Goal: Use online tool/utility: Utilize a website feature to perform a specific function

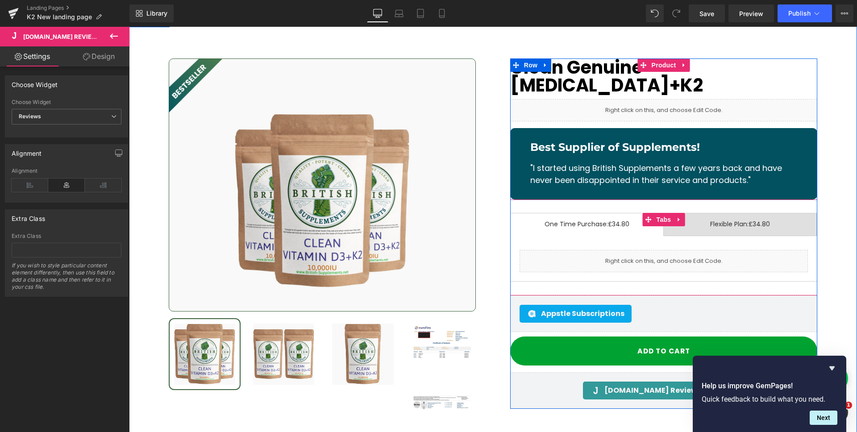
scroll to position [10601, 0]
click at [655, 213] on span "Tabs" at bounding box center [663, 219] width 19 height 13
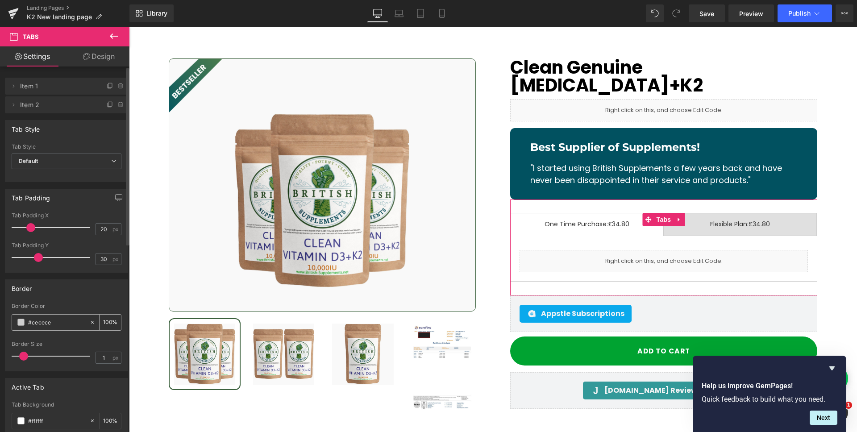
click at [64, 323] on input "#cecece" at bounding box center [56, 322] width 57 height 10
paste input "015160"
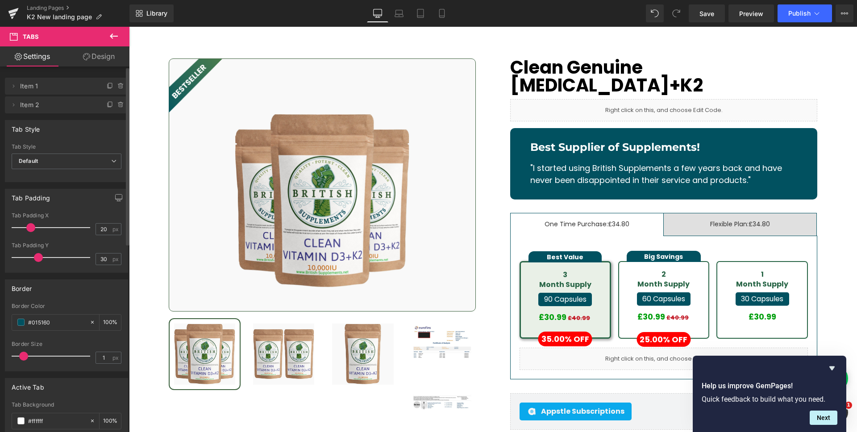
type input "#015160"
click at [70, 287] on div "Border" at bounding box center [66, 288] width 122 height 17
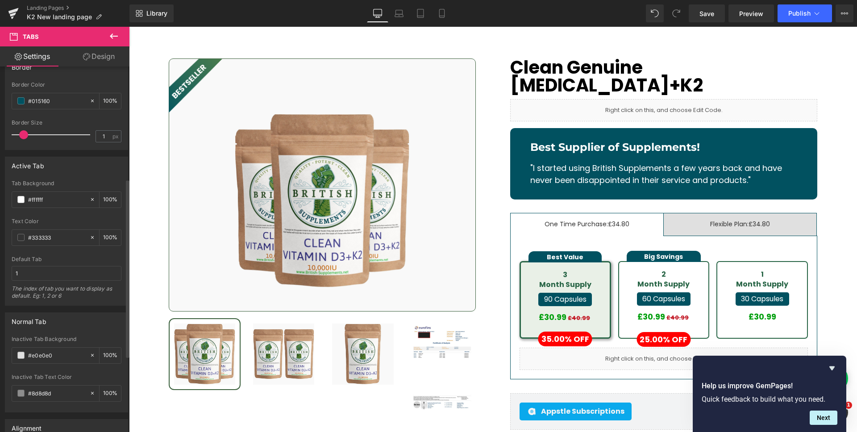
scroll to position [237, 0]
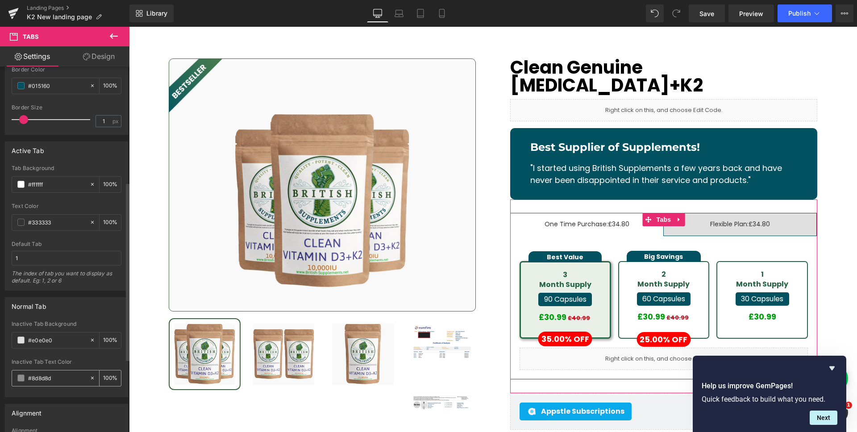
click at [54, 380] on input "#8d8d8d" at bounding box center [56, 378] width 57 height 10
click at [56, 380] on input "#8d8d8d" at bounding box center [56, 378] width 57 height 10
paste input "F0F8EF"
click at [72, 350] on div "Inactive Tab Background #e0e0e0 100 %" at bounding box center [67, 340] width 110 height 38
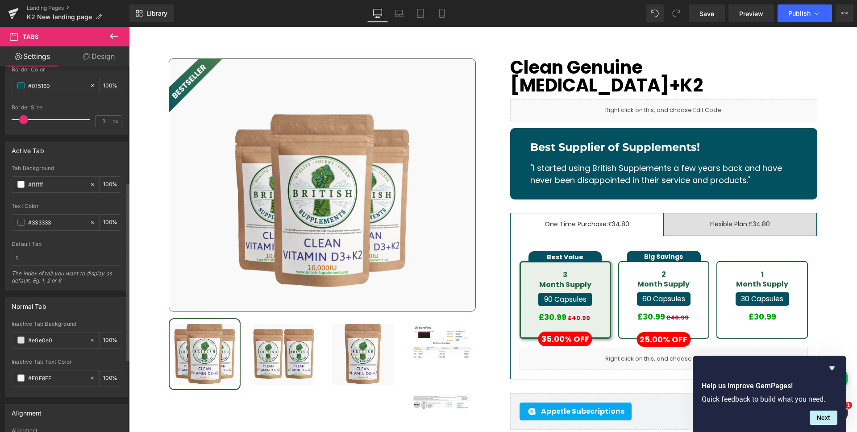
type input "#f0f8ef"
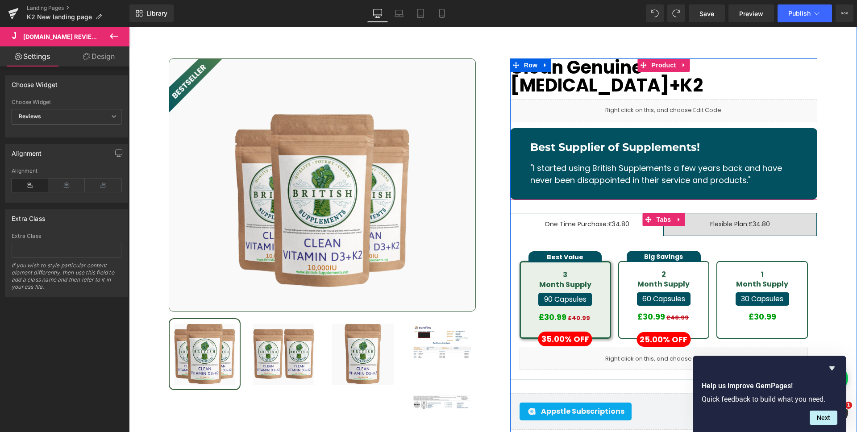
click at [680, 213] on span "Flexible Plan: £34.80 Text Block" at bounding box center [740, 224] width 153 height 22
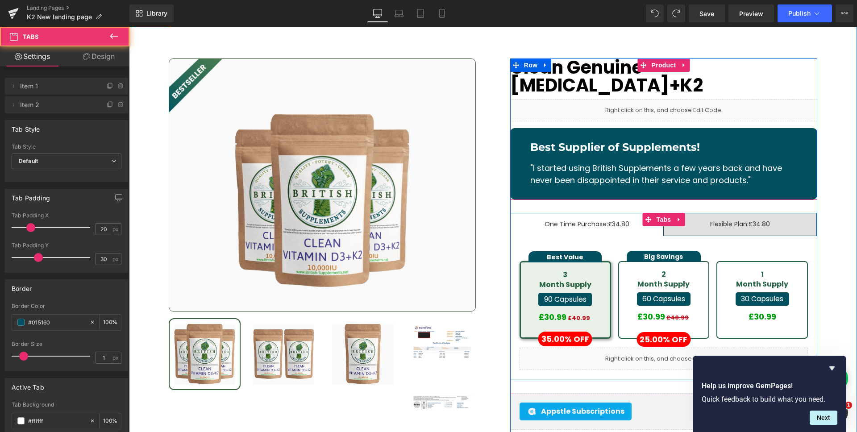
click at [629, 213] on span "One Time Purchase: £34.80 Text Block" at bounding box center [587, 224] width 153 height 22
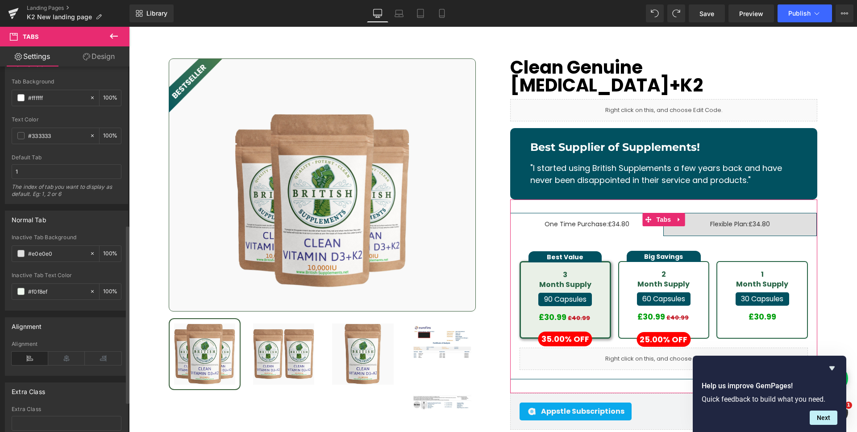
scroll to position [325, 0]
click at [58, 250] on input "#e0e0e0" at bounding box center [56, 252] width 57 height 10
paste input "F0F8EF"
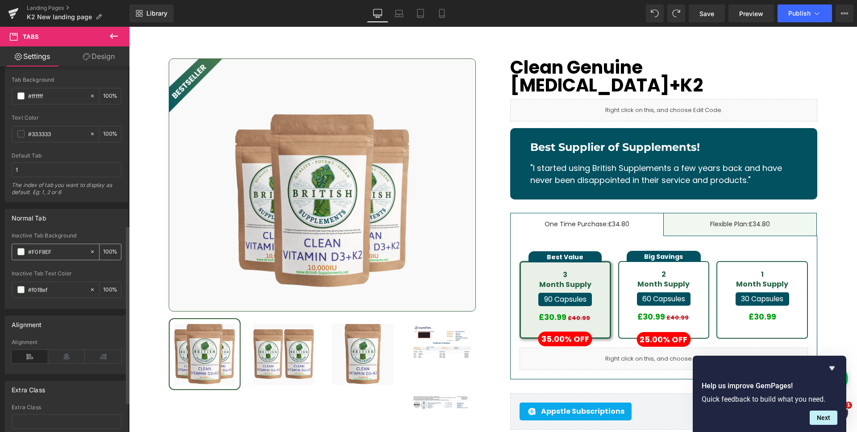
click at [69, 250] on input "#F0F8EF" at bounding box center [56, 252] width 57 height 10
type input "#f0f8ef"
click at [23, 292] on span at bounding box center [20, 289] width 7 height 7
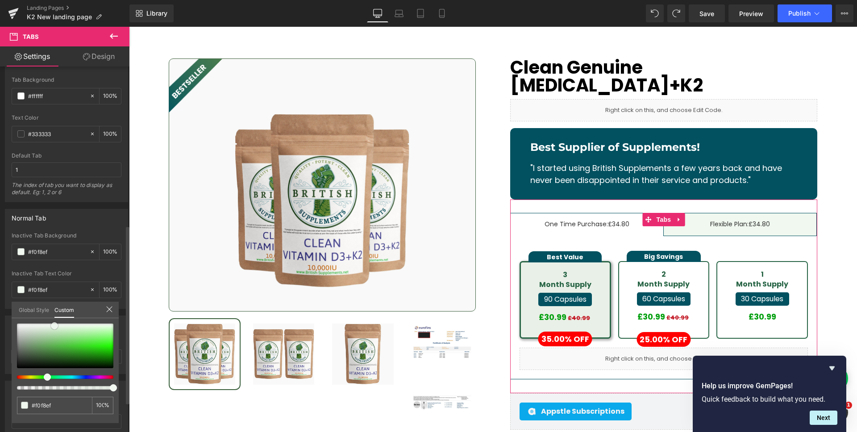
type input "#6a9465"
type input "#000000"
drag, startPoint x: 9, startPoint y: 386, endPoint x: 2, endPoint y: 389, distance: 8.2
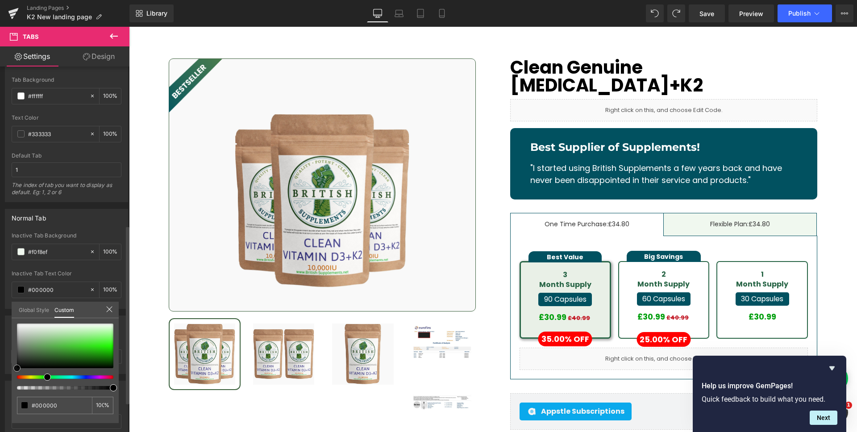
click at [2, 309] on div "Normal Tab rgba(240, 248, 239, 1) Inactive Tab Background #f0f8ef 100 % rgba(0,…" at bounding box center [66, 255] width 133 height 107
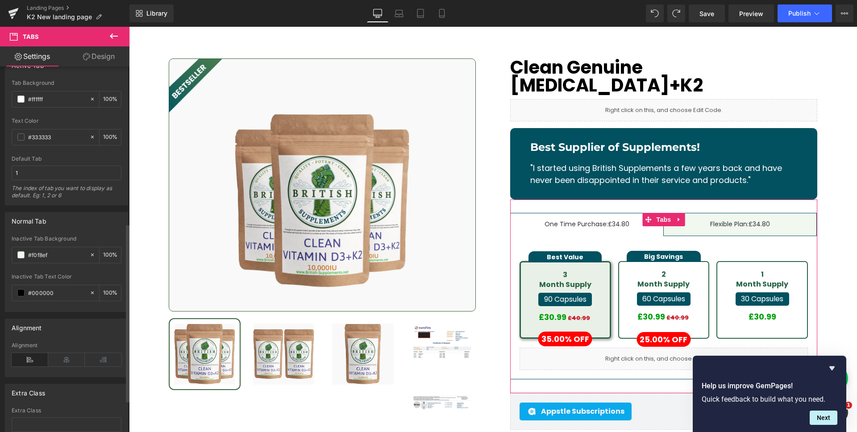
scroll to position [321, 0]
click at [20, 141] on span at bounding box center [20, 137] width 7 height 7
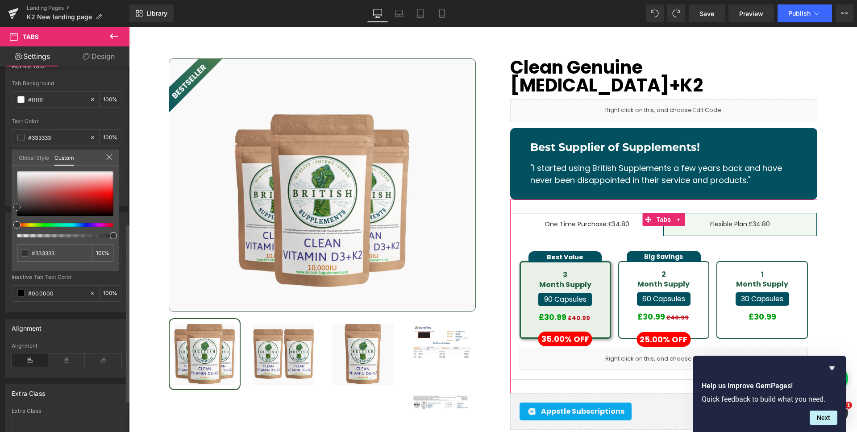
type input "#613c3c"
type input "#342c2c"
type input "#000000"
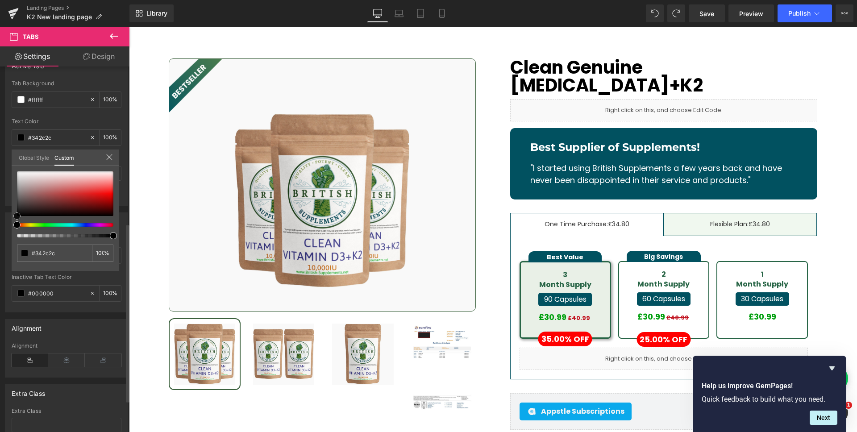
type input "#000000"
drag, startPoint x: 12, startPoint y: 215, endPoint x: 0, endPoint y: 232, distance: 20.6
click at [0, 206] on div "Active Tab #FFFFFF Tab Background #ffffff 100 % rgba(0, 0, 0, 1) Text Color #00…" at bounding box center [66, 128] width 133 height 156
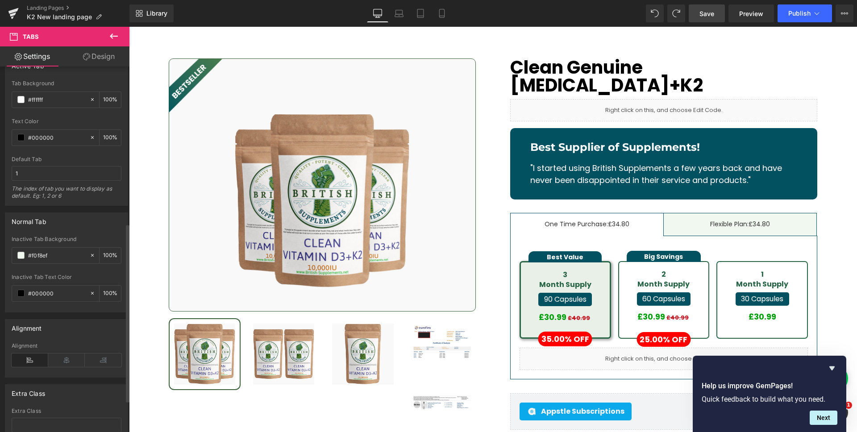
click at [712, 15] on span "Save" at bounding box center [706, 13] width 15 height 9
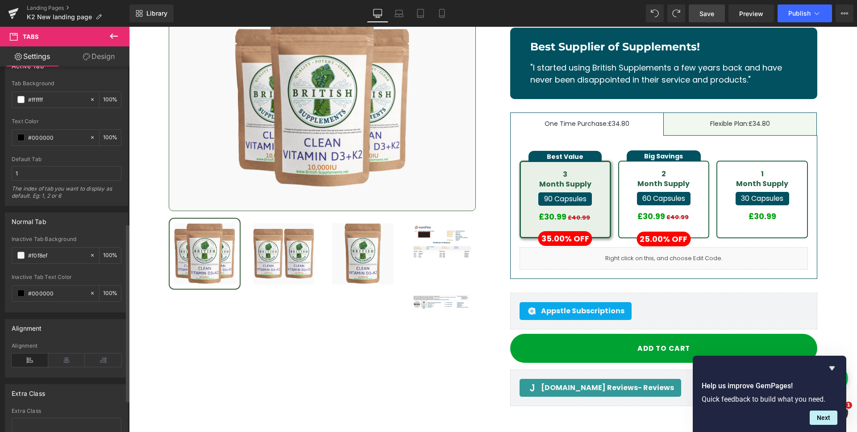
scroll to position [10740, 0]
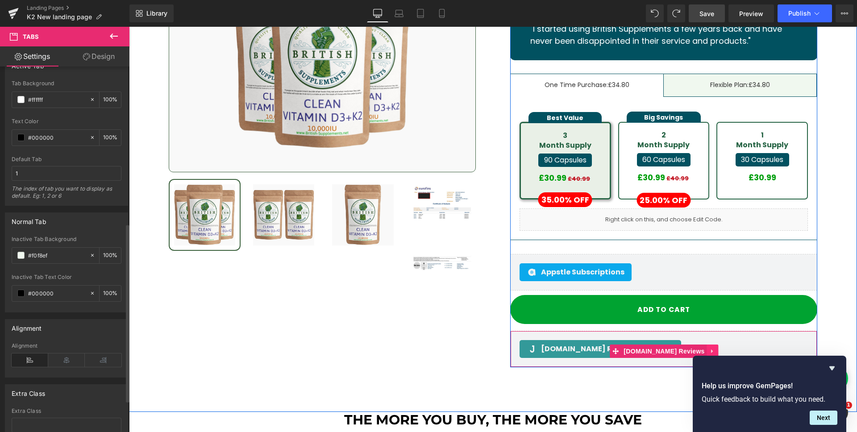
click at [710, 348] on icon at bounding box center [713, 351] width 6 height 7
click at [716, 348] on icon at bounding box center [719, 351] width 6 height 6
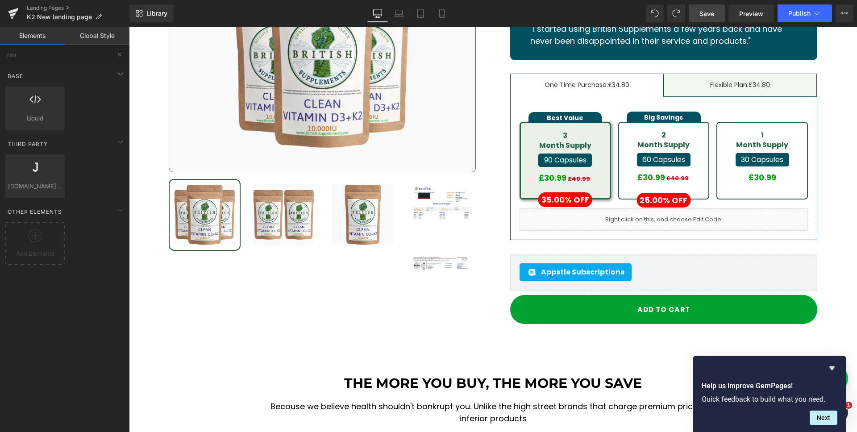
click at [709, 12] on span "Save" at bounding box center [706, 13] width 15 height 9
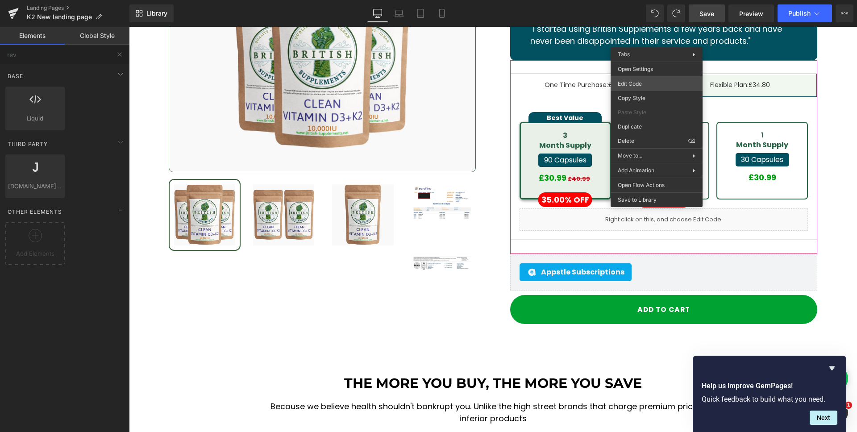
click at [648, 0] on div "Tabs You are previewing how the will restyle your page. You can not edit Elemen…" at bounding box center [428, 0] width 857 height 0
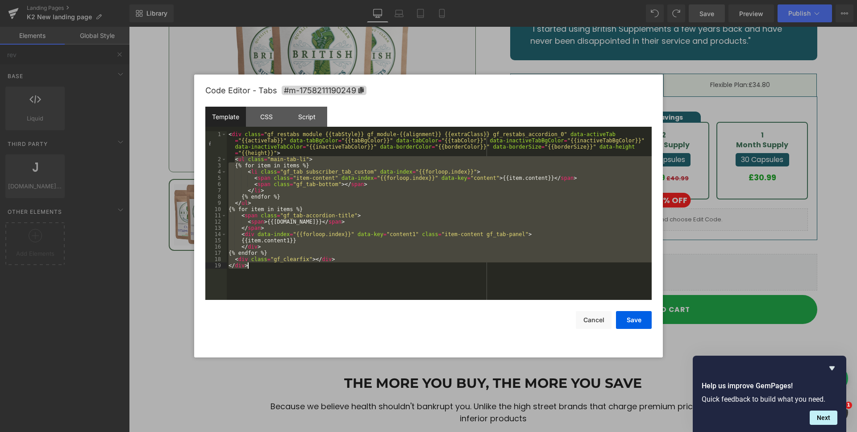
drag, startPoint x: 234, startPoint y: 158, endPoint x: 250, endPoint y: 270, distance: 113.5
click at [250, 270] on div "< div class = "gf_restabs module {{tabStyle}} gf_module-{{alignment}} {{extraCl…" at bounding box center [439, 231] width 425 height 200
click at [275, 253] on div "< div class = "gf_restabs module {{tabStyle}} gf_module-{{alignment}} {{extraCl…" at bounding box center [439, 231] width 425 height 200
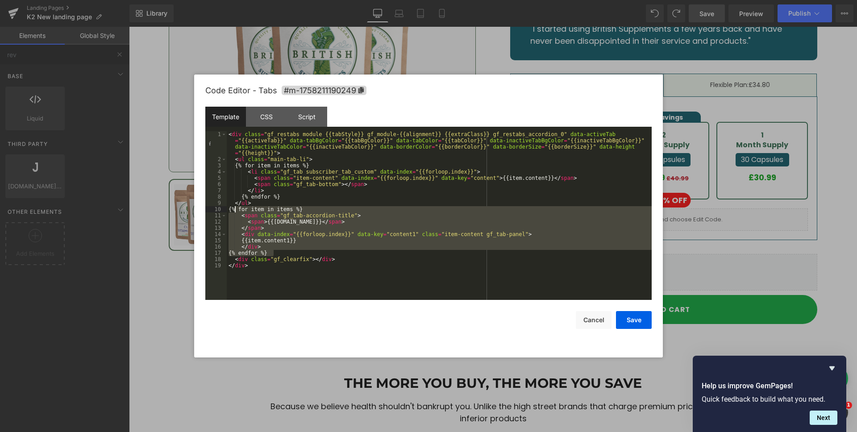
drag, startPoint x: 272, startPoint y: 249, endPoint x: 236, endPoint y: 212, distance: 51.5
click at [236, 212] on div "< div class = "gf_restabs module {{tabStyle}} gf_module-{{alignment}} {{extraCl…" at bounding box center [439, 231] width 425 height 200
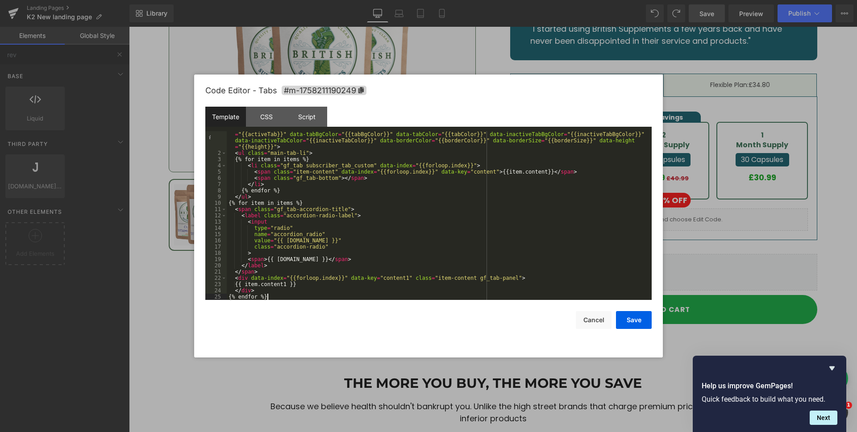
scroll to position [6, 0]
click at [281, 123] on div "CSS" at bounding box center [266, 117] width 41 height 20
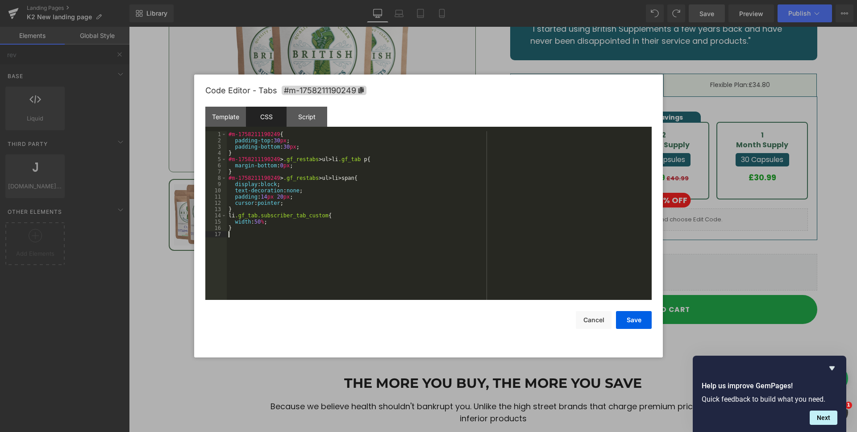
click at [246, 248] on div "#m-1758211190249 { padding-top : 30 px ; padding-bottom : 30 px ; } #m-17582111…" at bounding box center [439, 221] width 425 height 181
click at [633, 324] on button "Save" at bounding box center [634, 320] width 36 height 18
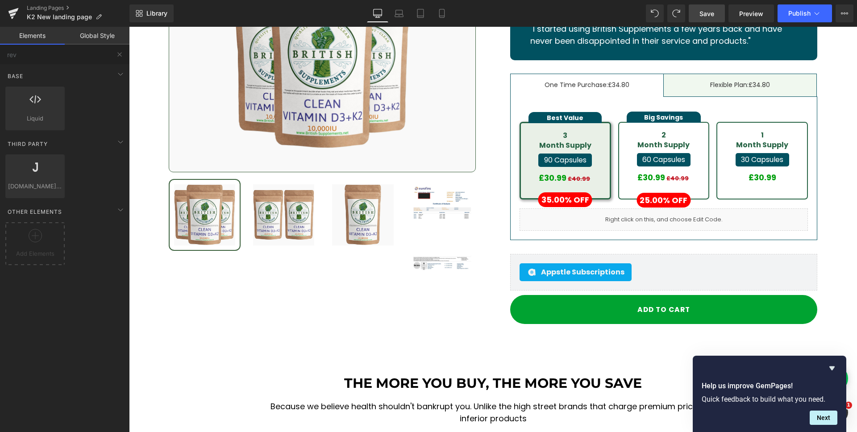
drag, startPoint x: 707, startPoint y: 14, endPoint x: 229, endPoint y: 230, distance: 525.4
click at [707, 14] on span "Save" at bounding box center [706, 13] width 15 height 9
click at [737, 12] on link "Preview" at bounding box center [751, 13] width 46 height 18
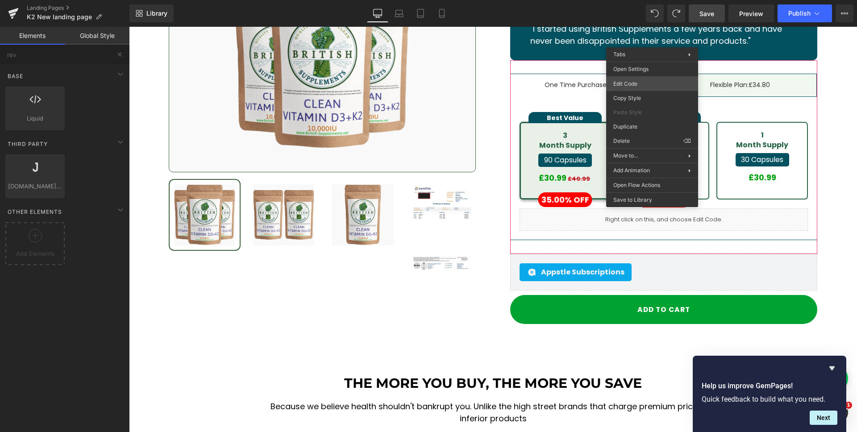
click at [641, 0] on div "Tabs You are previewing how the will restyle your page. You can not edit Elemen…" at bounding box center [428, 0] width 857 height 0
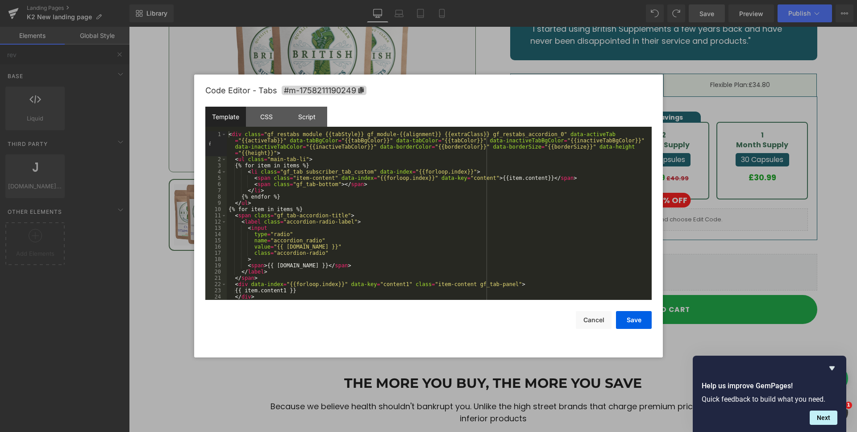
click at [358, 258] on div "< div class = "gf_restabs module {{tabStyle}} gf_module-{{alignment}} {{extraCl…" at bounding box center [437, 231] width 421 height 200
click at [370, 253] on div "< div class = "gf_restabs module {{tabStyle}} gf_module-{{alignment}} {{extraCl…" at bounding box center [437, 231] width 421 height 200
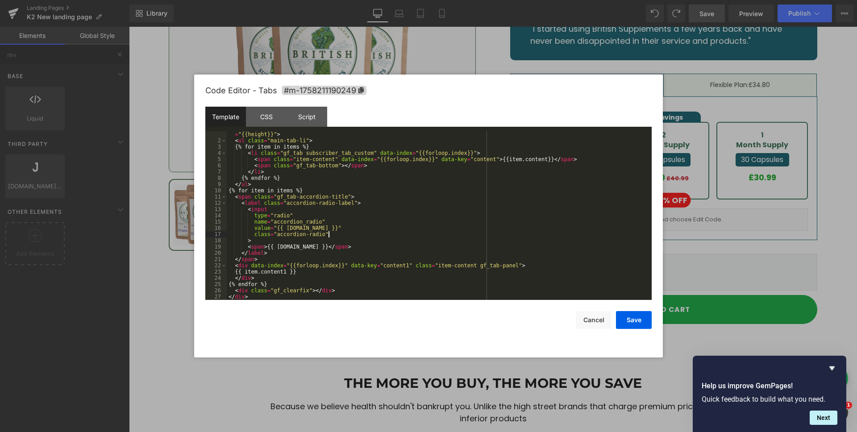
scroll to position [19, 0]
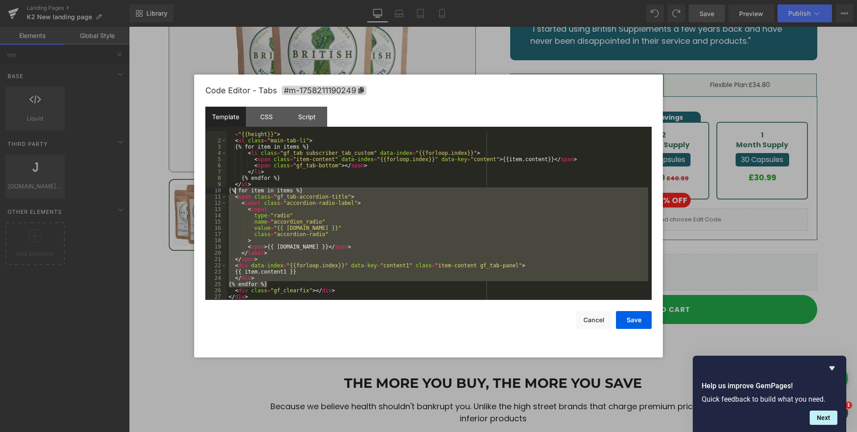
drag, startPoint x: 269, startPoint y: 285, endPoint x: 236, endPoint y: 191, distance: 99.5
click at [236, 191] on div "< div class = "gf_restabs module {{tabStyle}} gf_module-{{alignment}} {{extraCl…" at bounding box center [437, 212] width 421 height 200
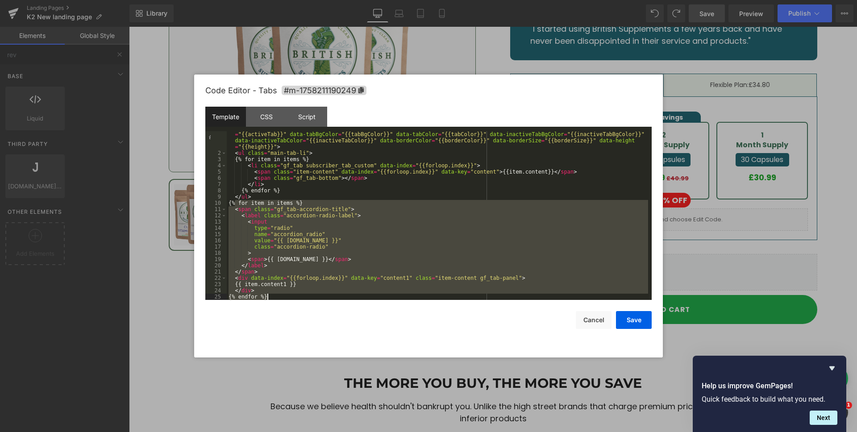
scroll to position [6, 0]
click at [296, 254] on div "< div class = "gf_restabs module {{tabStyle}} gf_module-{{alignment}} {{extraCl…" at bounding box center [437, 225] width 421 height 200
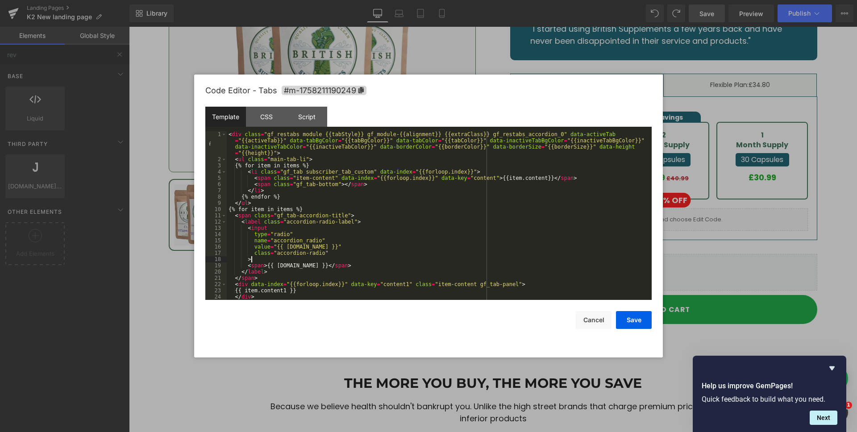
scroll to position [19, 0]
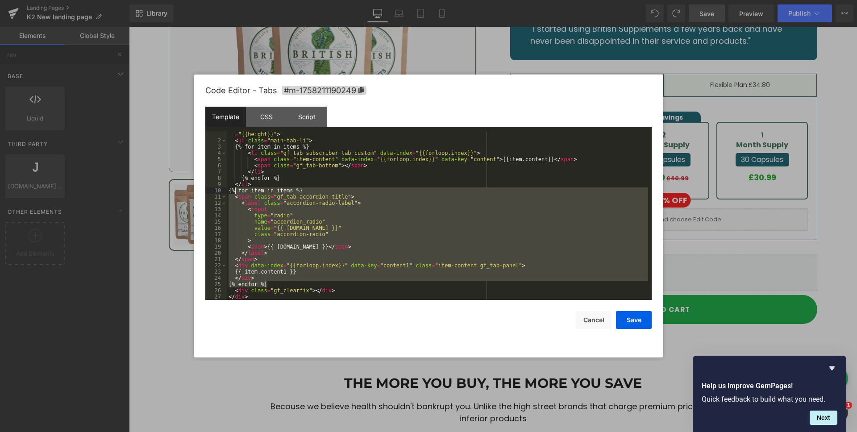
drag, startPoint x: 273, startPoint y: 283, endPoint x: 236, endPoint y: 191, distance: 99.7
click at [236, 191] on div "< div class = "gf_restabs module {{tabStyle}} gf_module-{{alignment}} {{extraCl…" at bounding box center [437, 212] width 421 height 200
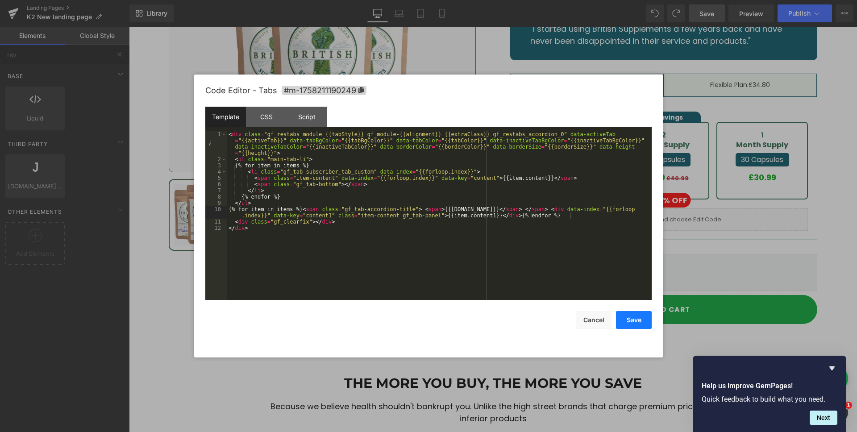
click at [630, 320] on button "Save" at bounding box center [634, 320] width 36 height 18
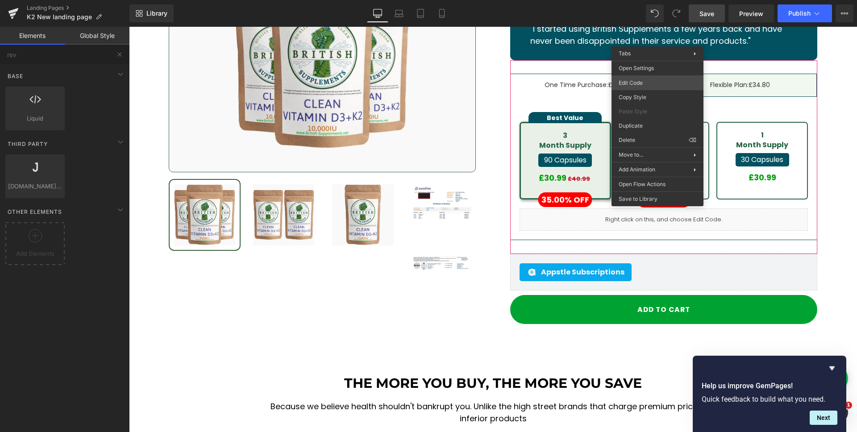
click at [653, 0] on div "Tabs You are previewing how the will restyle your page. You can not edit Elemen…" at bounding box center [428, 0] width 857 height 0
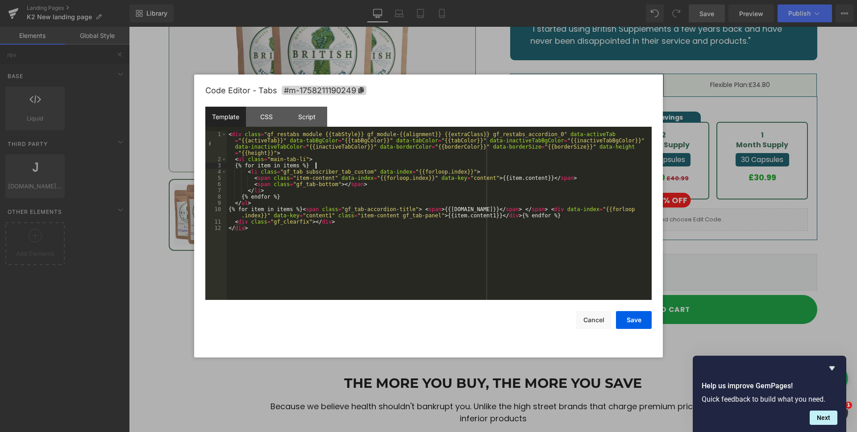
click at [494, 168] on div "< div class = "gf_restabs module {{tabStyle}} gf_module-{{alignment}} {{extraCl…" at bounding box center [439, 231] width 425 height 200
click at [491, 170] on div "< div class = "gf_restabs module {{tabStyle}} gf_module-{{alignment}} {{extraCl…" at bounding box center [439, 231] width 425 height 200
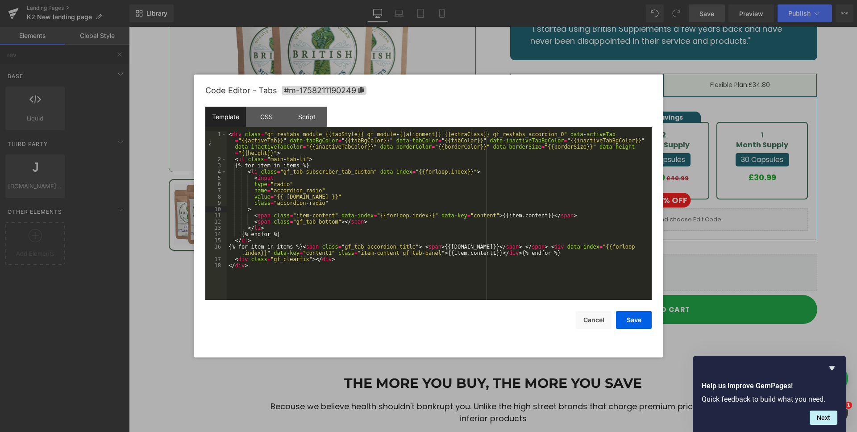
click at [627, 329] on div "Code Editor - Tabs #m-1758211190249 Template CSS Script Data 1 2 3 4 5 6 7 8 9 …" at bounding box center [428, 216] width 446 height 283
click at [632, 320] on button "Save" at bounding box center [634, 320] width 36 height 18
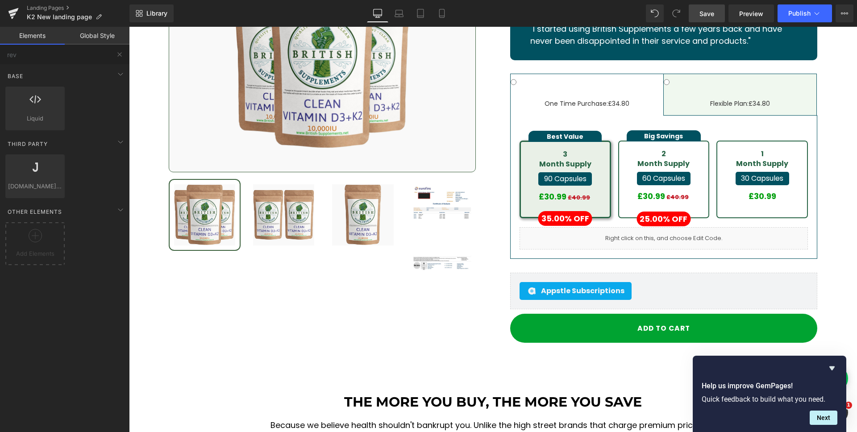
click at [709, 12] on span "Save" at bounding box center [706, 13] width 15 height 9
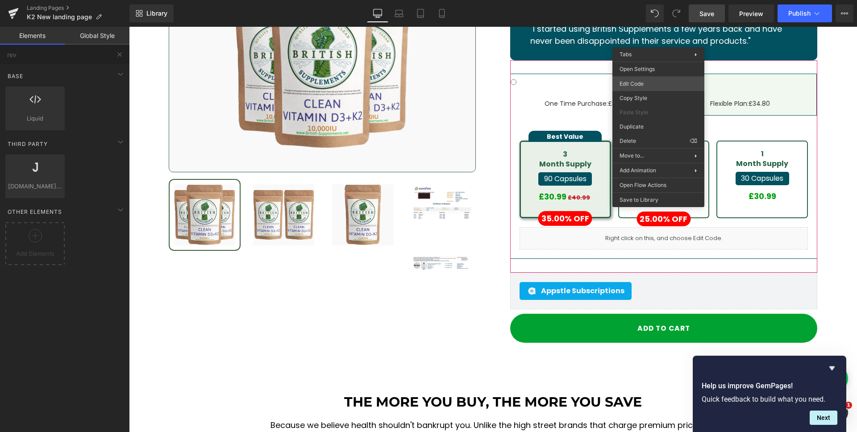
click at [652, 0] on div "Tabs You are previewing how the will restyle your page. You can not edit Elemen…" at bounding box center [428, 0] width 857 height 0
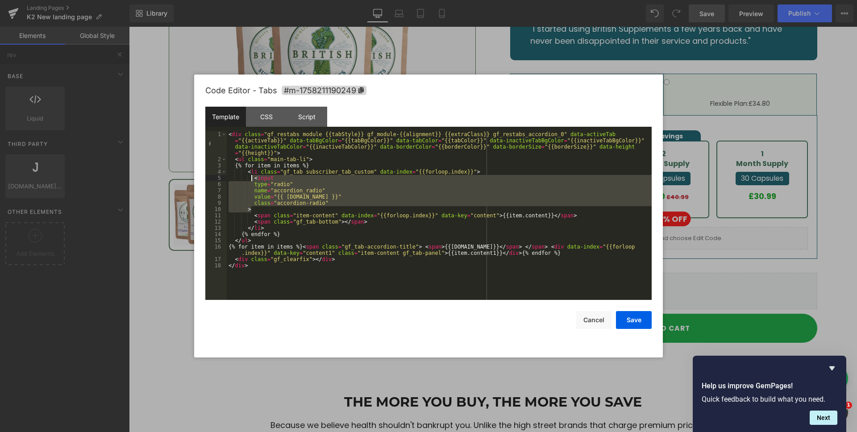
drag, startPoint x: 253, startPoint y: 197, endPoint x: 252, endPoint y: 176, distance: 21.4
click at [252, 176] on div "< div class = "gf_restabs module {{tabStyle}} gf_module-{{alignment}} {{extraCl…" at bounding box center [439, 231] width 425 height 200
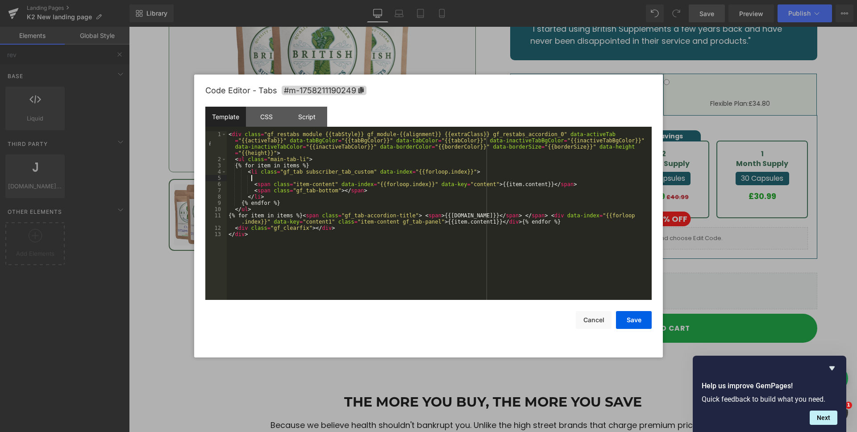
click at [503, 183] on div "< div class = "gf_restabs module {{tabStyle}} gf_module-{{alignment}} {{extraCl…" at bounding box center [439, 231] width 425 height 200
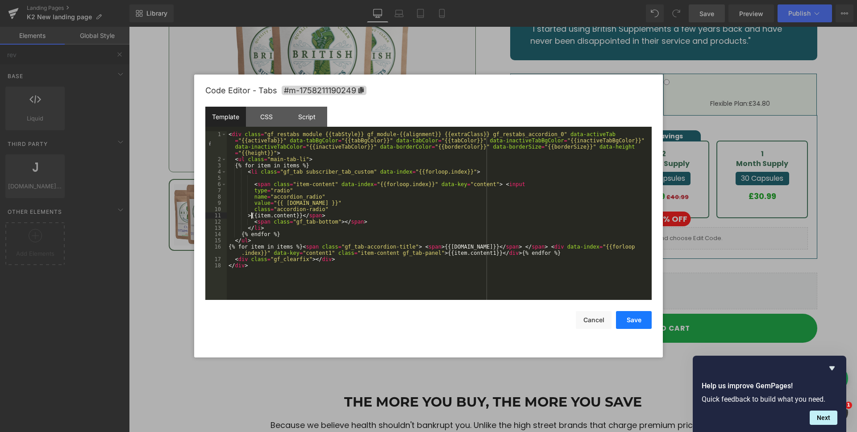
click at [624, 312] on button "Save" at bounding box center [634, 320] width 36 height 18
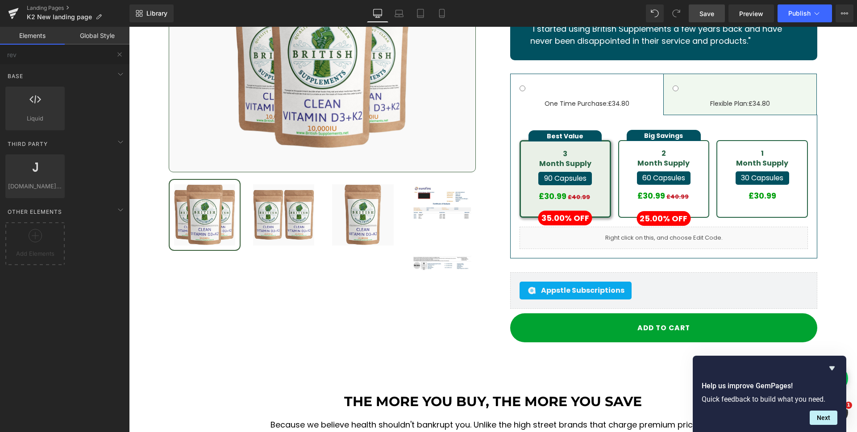
click at [709, 18] on span "Save" at bounding box center [706, 13] width 15 height 9
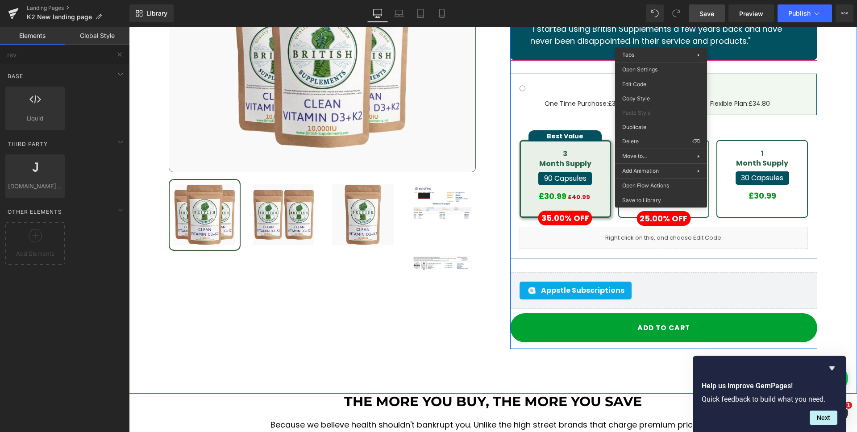
drag, startPoint x: 661, startPoint y: 41, endPoint x: 788, endPoint y: 91, distance: 136.3
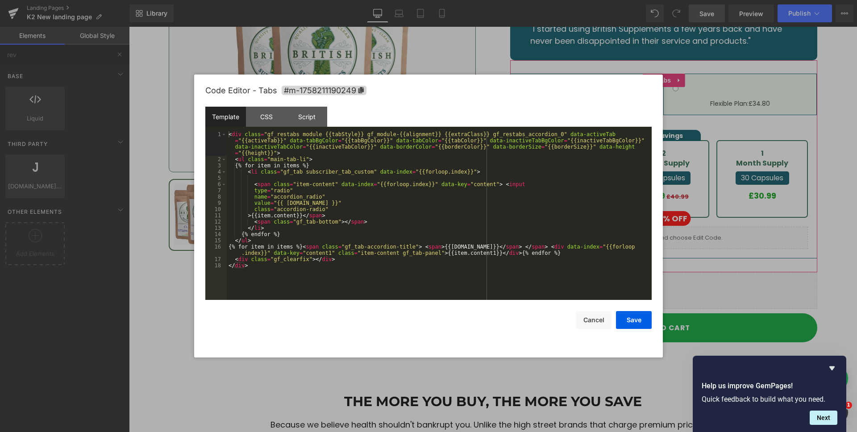
click at [651, 0] on div "Tabs You are previewing how the will restyle your page. You can not edit Elemen…" at bounding box center [428, 0] width 857 height 0
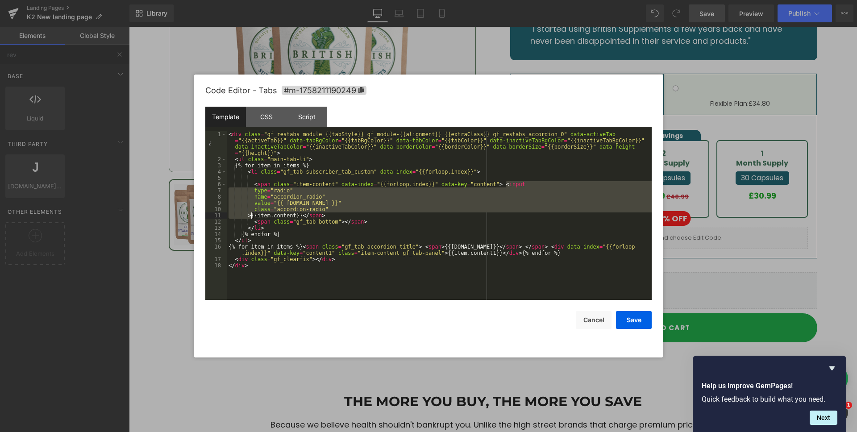
drag, startPoint x: 506, startPoint y: 184, endPoint x: 250, endPoint y: 214, distance: 257.1
click at [250, 214] on div "< div class = "gf_restabs module {{tabStyle}} gf_module-{{alignment}} {{extraCl…" at bounding box center [439, 231] width 425 height 200
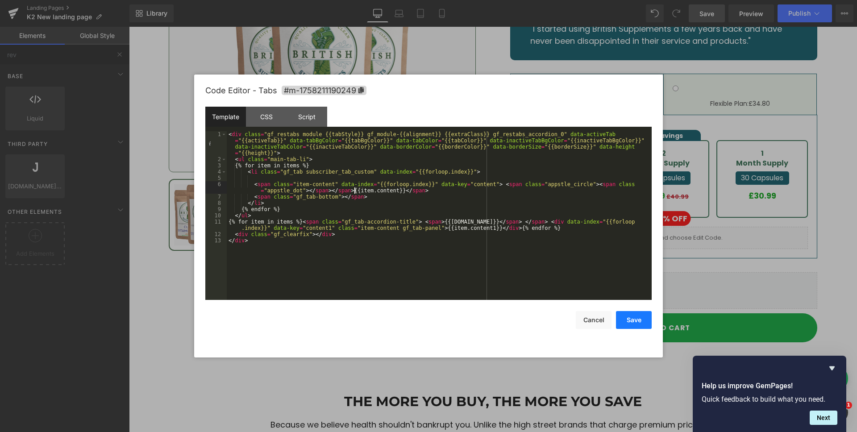
click at [638, 326] on button "Save" at bounding box center [634, 320] width 36 height 18
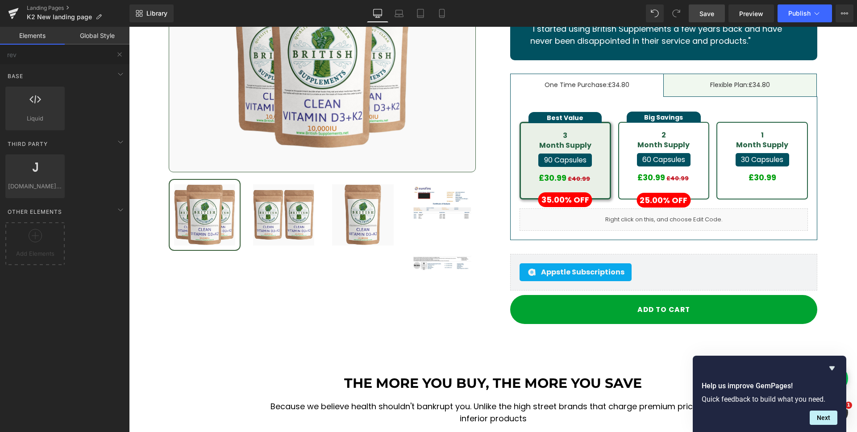
click at [709, 12] on span "Save" at bounding box center [706, 13] width 15 height 9
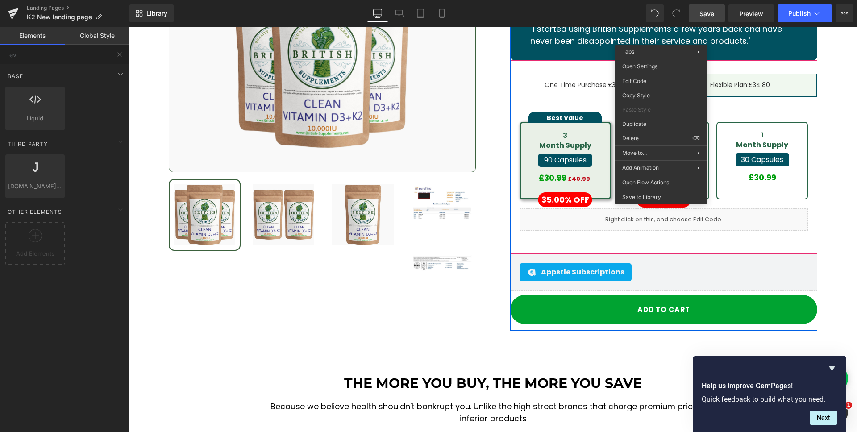
drag, startPoint x: 661, startPoint y: 38, endPoint x: 791, endPoint y: 79, distance: 136.5
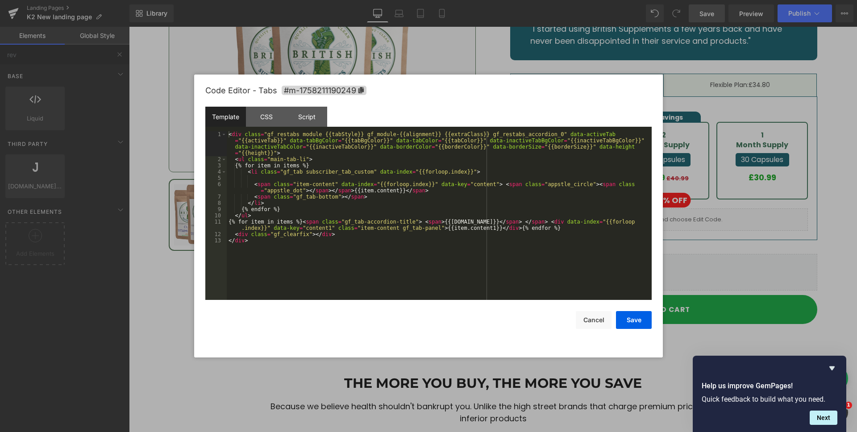
click at [644, 0] on div "Tabs You are previewing how the will restyle your page. You can not edit Elemen…" at bounding box center [428, 0] width 857 height 0
click at [257, 117] on div "CSS" at bounding box center [266, 117] width 41 height 20
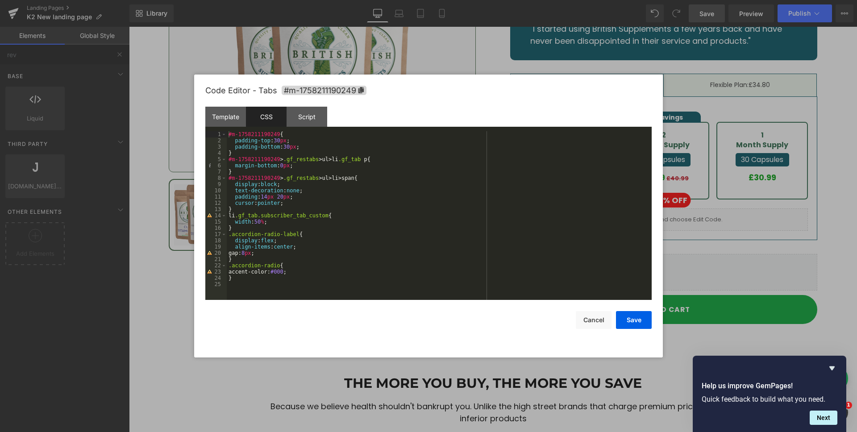
click at [258, 284] on div "#m-1758211190249 { padding-top : 30 px ; padding-bottom : 30 px ; } #m-17582111…" at bounding box center [439, 221] width 425 height 181
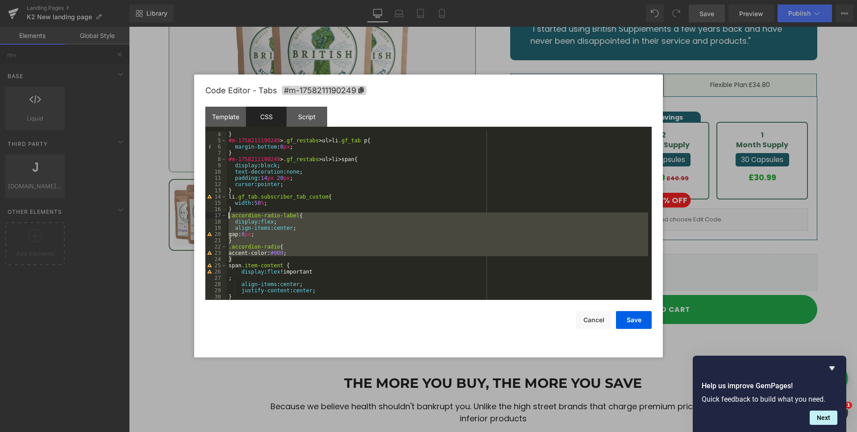
drag, startPoint x: 239, startPoint y: 259, endPoint x: 228, endPoint y: 212, distance: 47.9
click at [228, 212] on div "} #m-1758211190249 > .gf_restabs > ul > li .gf_tab p { margin-bottom : 0 px ; }…" at bounding box center [437, 221] width 421 height 181
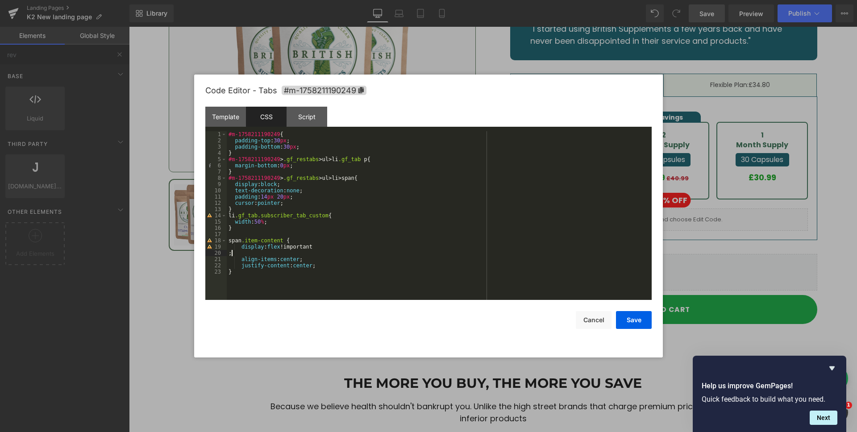
click at [231, 254] on div "#m-1758211190249 { padding-top : 30 px ; padding-bottom : 30 px ; } #m-17582111…" at bounding box center [439, 221] width 425 height 181
click at [631, 319] on button "Save" at bounding box center [634, 320] width 36 height 18
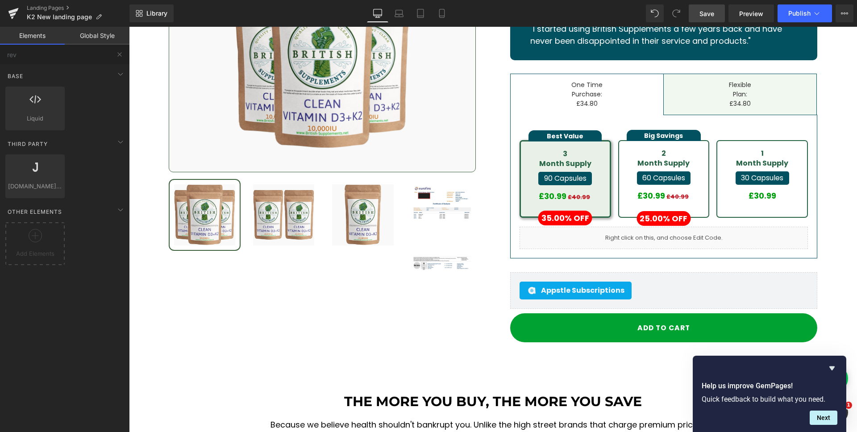
drag, startPoint x: 705, startPoint y: 14, endPoint x: 513, endPoint y: 224, distance: 284.6
click at [705, 14] on span "Save" at bounding box center [706, 13] width 15 height 9
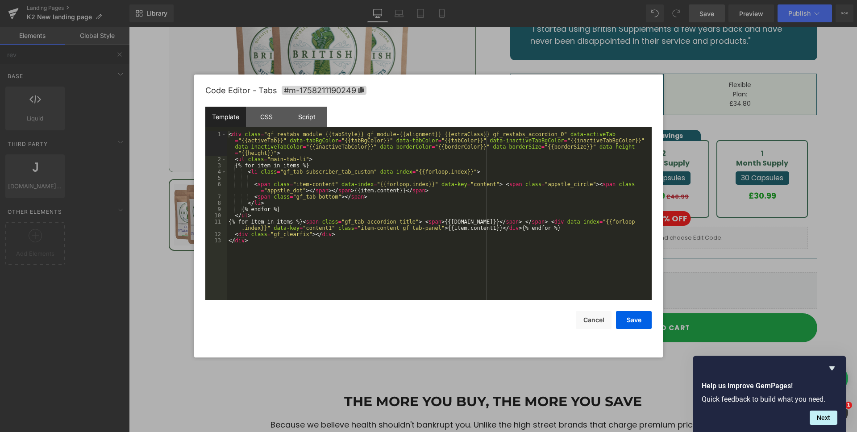
click at [648, 0] on div "Tabs You are previewing how the will restyle your page. You can not edit Elemen…" at bounding box center [428, 0] width 857 height 0
click at [251, 118] on div "CSS" at bounding box center [266, 117] width 41 height 20
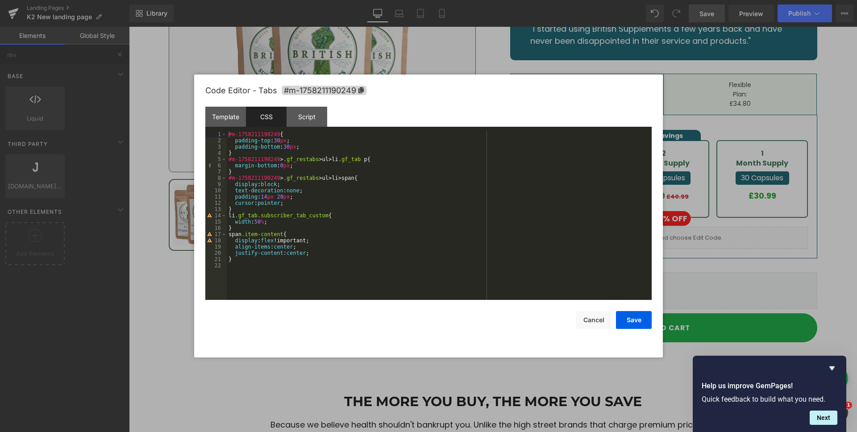
click at [237, 272] on div "#m-1758211190249 { padding-top : 30 px ; padding-bottom : 30 px ; } #m-17582111…" at bounding box center [439, 221] width 425 height 181
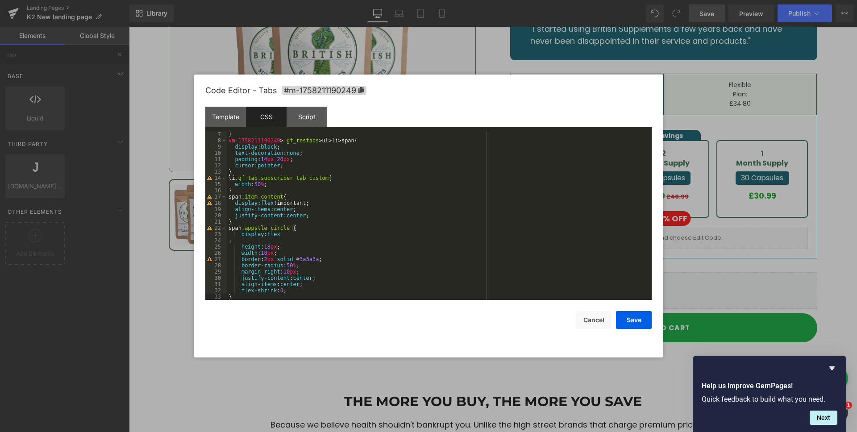
click at [230, 242] on div "} #m-1758211190249 > .gf_restabs > ul > li > span { display : block ; text-deco…" at bounding box center [437, 221] width 421 height 181
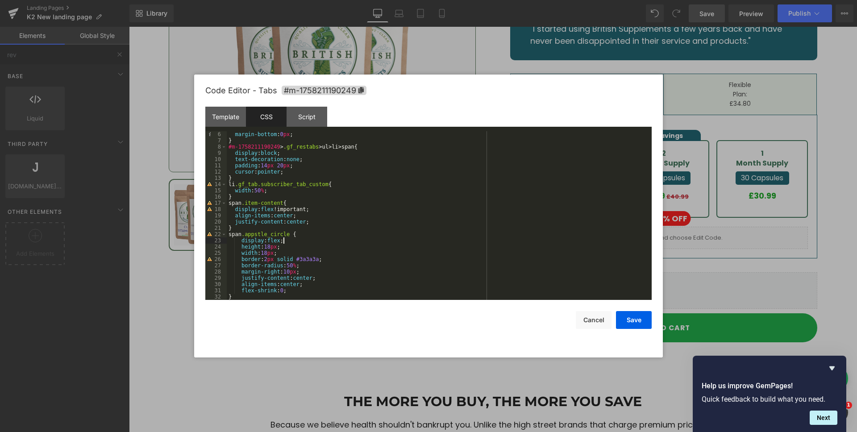
scroll to position [31, 0]
click at [637, 325] on button "Save" at bounding box center [634, 320] width 36 height 18
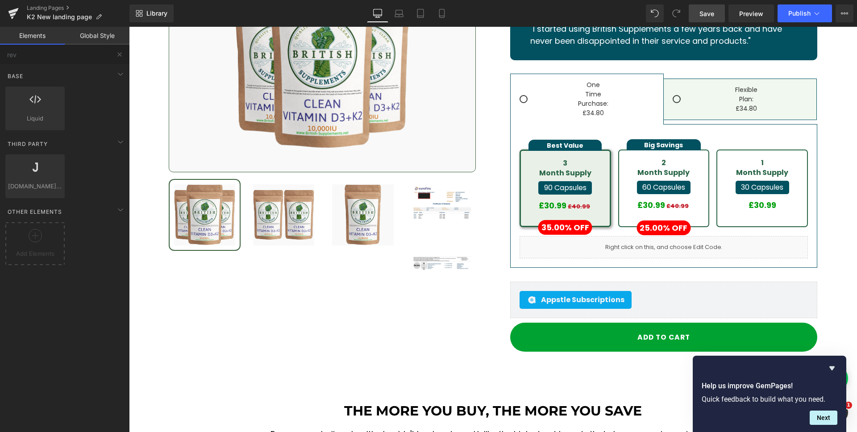
click at [701, 14] on span "Save" at bounding box center [706, 13] width 15 height 9
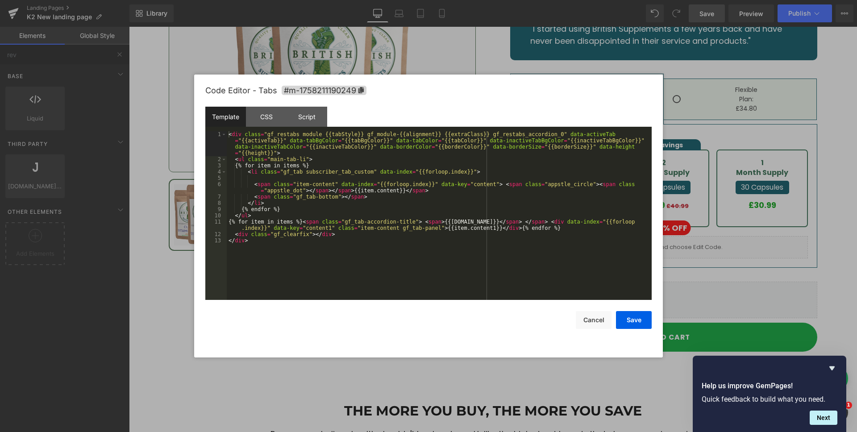
click at [656, 0] on div "Tabs You are previewing how the will restyle your page. You can not edit Elemen…" at bounding box center [428, 0] width 857 height 0
click at [260, 112] on div "CSS" at bounding box center [266, 117] width 41 height 20
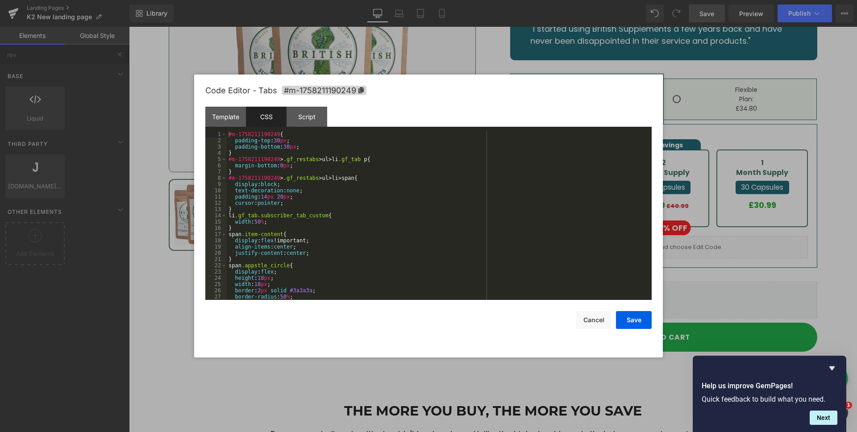
scroll to position [37, 0]
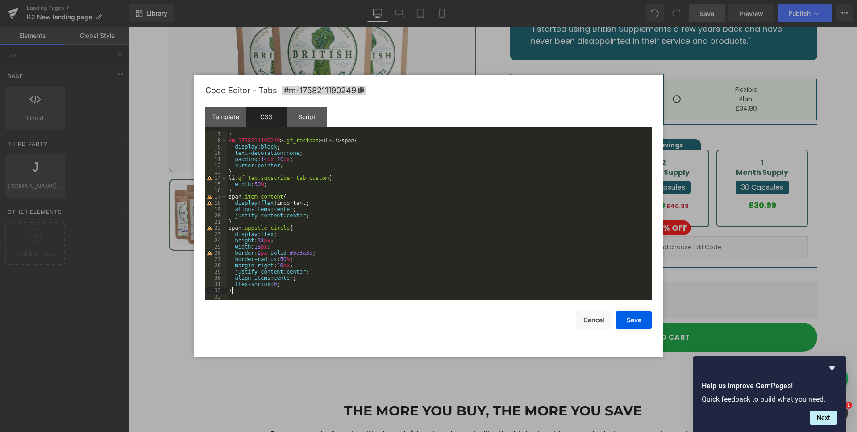
click at [254, 291] on div "} #m-1758211190249 > .gf_restabs > ul > li > span { display : block ; text-deco…" at bounding box center [437, 221] width 421 height 181
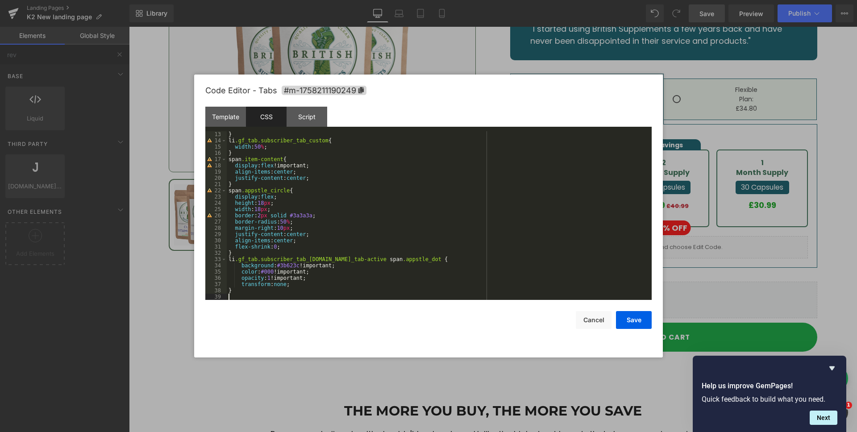
scroll to position [75, 0]
drag, startPoint x: 616, startPoint y: 319, endPoint x: 502, endPoint y: 298, distance: 116.6
click at [616, 319] on button "Save" at bounding box center [634, 320] width 36 height 18
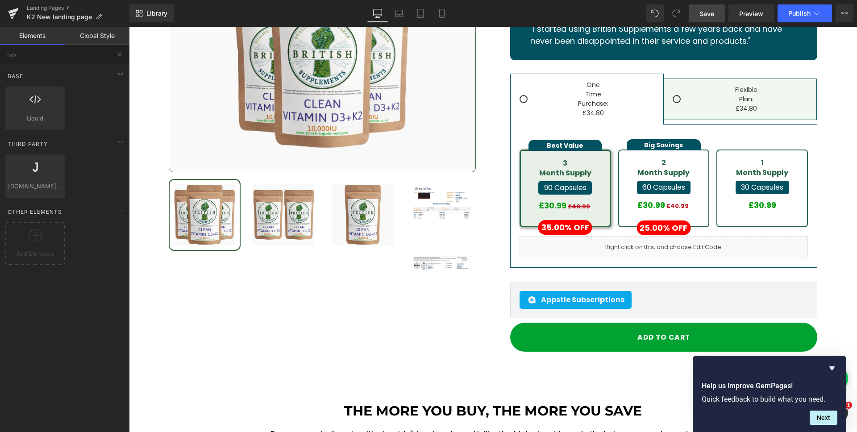
click at [709, 19] on link "Save" at bounding box center [707, 13] width 36 height 18
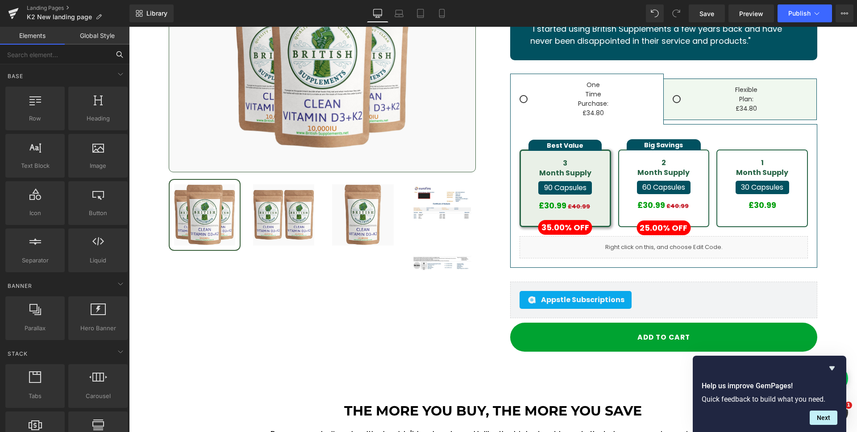
click at [96, 55] on input "text" at bounding box center [55, 55] width 110 height 20
type input "buy"
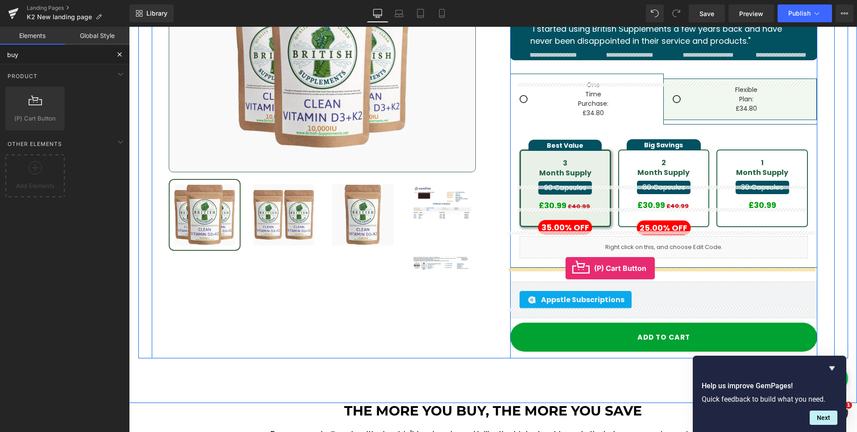
drag, startPoint x: 166, startPoint y: 135, endPoint x: 566, endPoint y: 268, distance: 420.8
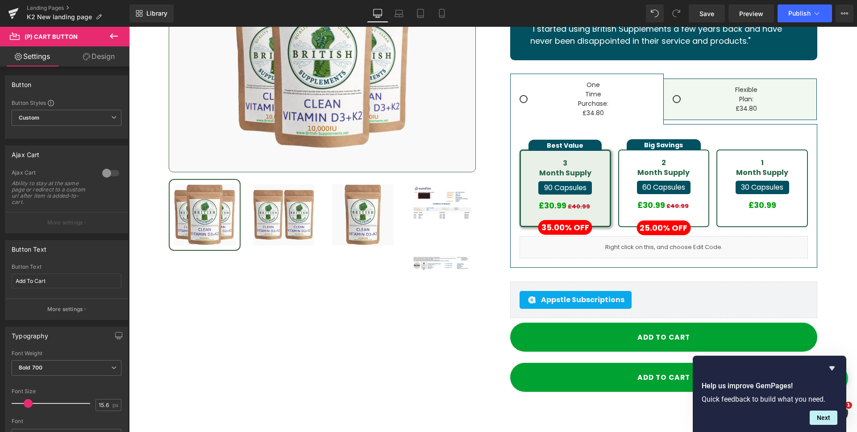
click at [112, 37] on icon at bounding box center [114, 35] width 8 height 5
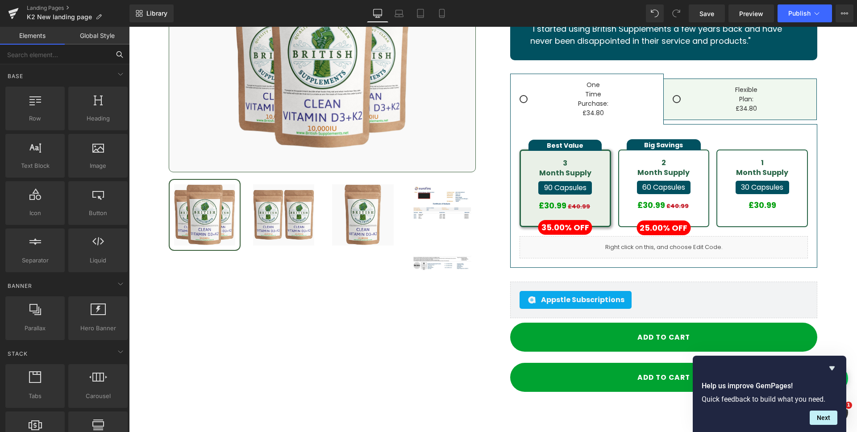
click at [59, 56] on input "text" at bounding box center [55, 55] width 110 height 20
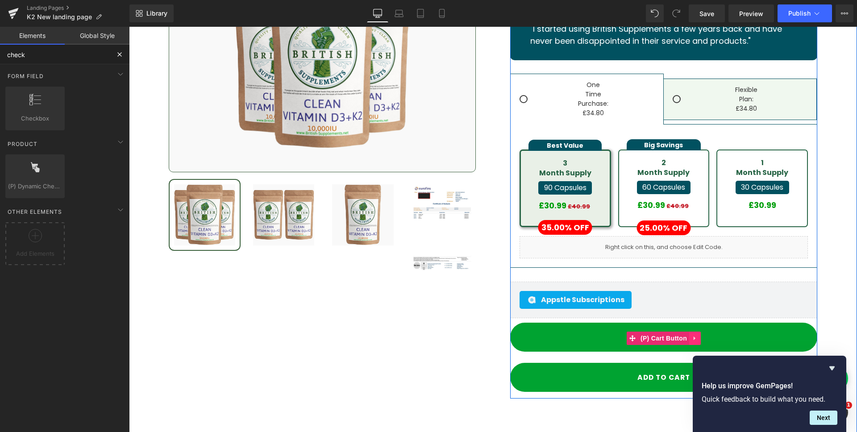
type input "check"
click at [692, 335] on icon at bounding box center [695, 338] width 6 height 7
click at [698, 335] on icon at bounding box center [701, 338] width 6 height 6
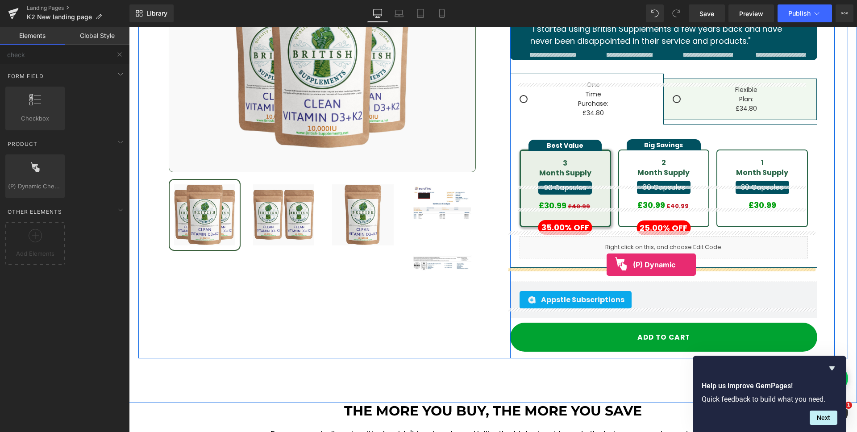
drag, startPoint x: 153, startPoint y: 198, endPoint x: 607, endPoint y: 265, distance: 458.8
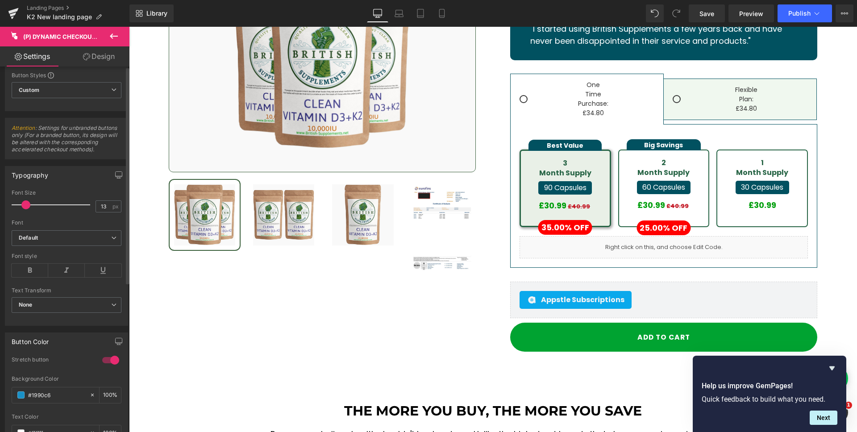
scroll to position [0, 0]
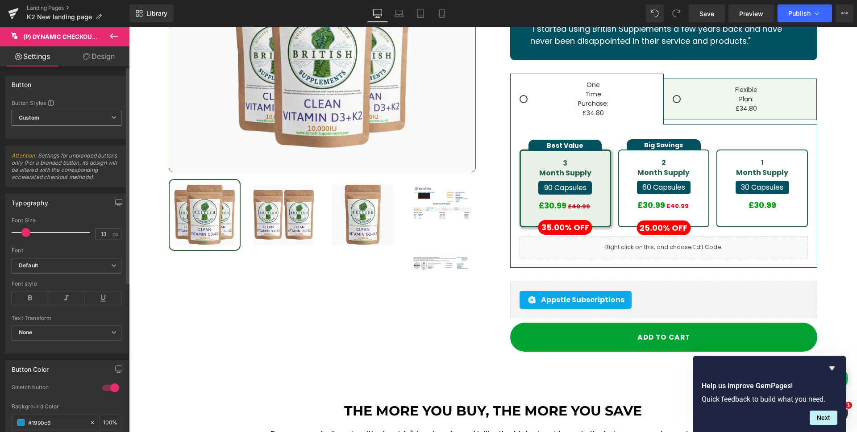
click at [69, 115] on span "Custom Setup Global Style" at bounding box center [67, 118] width 110 height 16
click at [69, 115] on span "Custom Setup Global Style" at bounding box center [65, 118] width 106 height 16
click at [91, 64] on link "Design" at bounding box center [99, 56] width 65 height 20
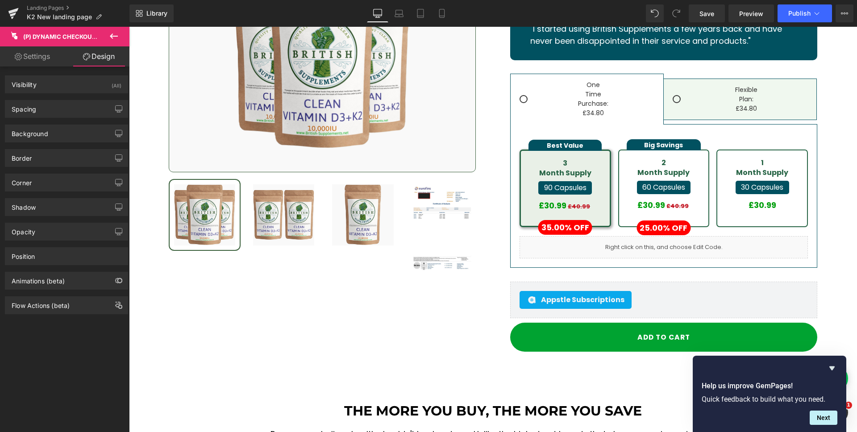
click at [36, 55] on link "Settings" at bounding box center [32, 56] width 65 height 20
type input "100"
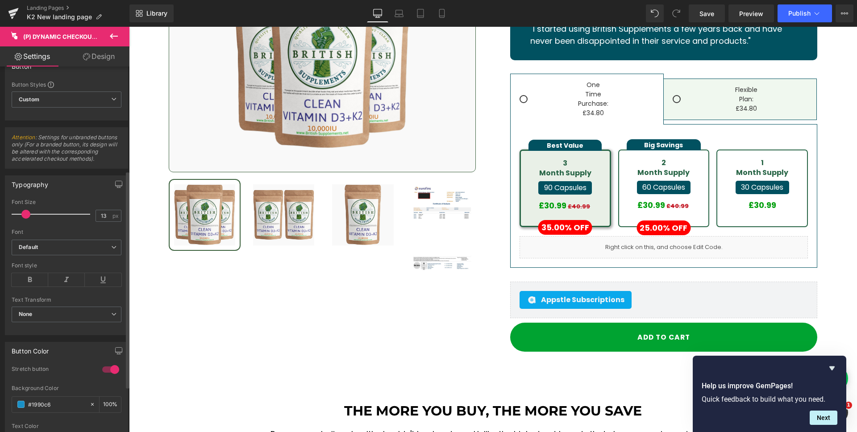
scroll to position [252, 0]
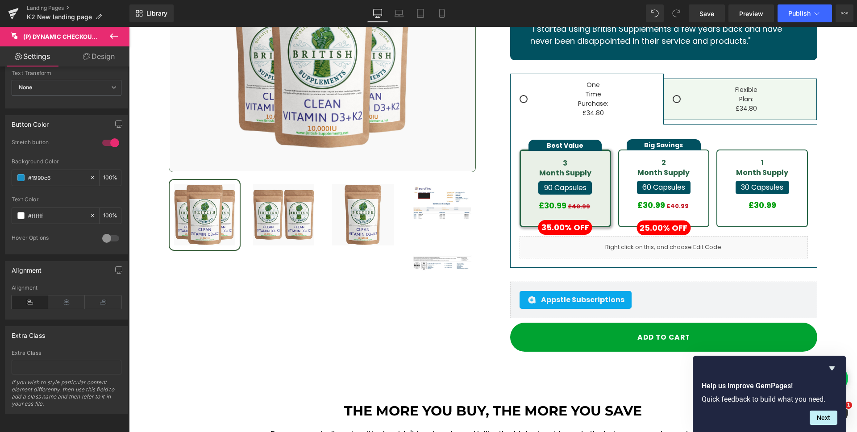
click at [112, 37] on icon at bounding box center [113, 36] width 11 height 11
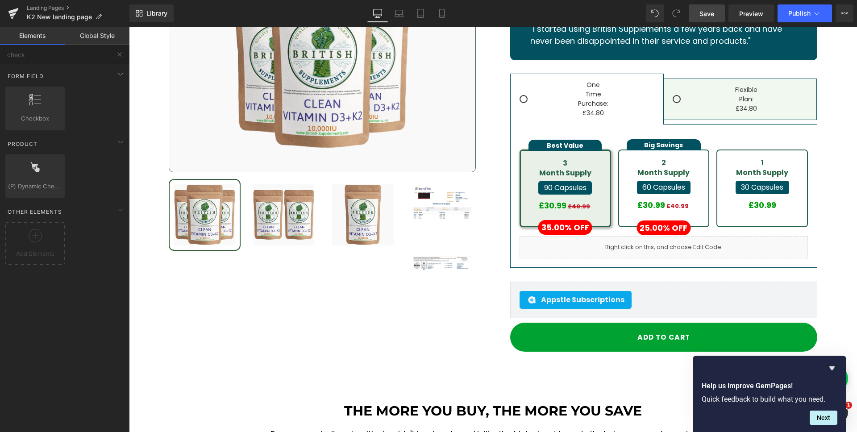
click at [703, 13] on span "Save" at bounding box center [706, 13] width 15 height 9
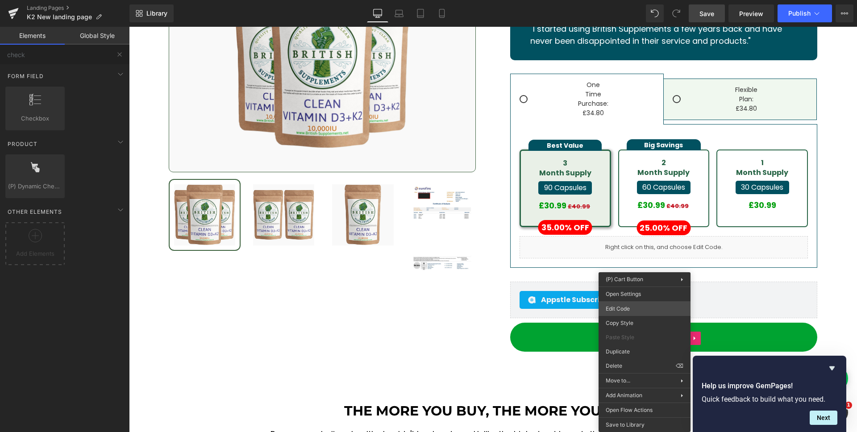
click at [636, 0] on div "(P) Dynamic Checkout Button You are previewing how the will restyle your page. …" at bounding box center [428, 0] width 857 height 0
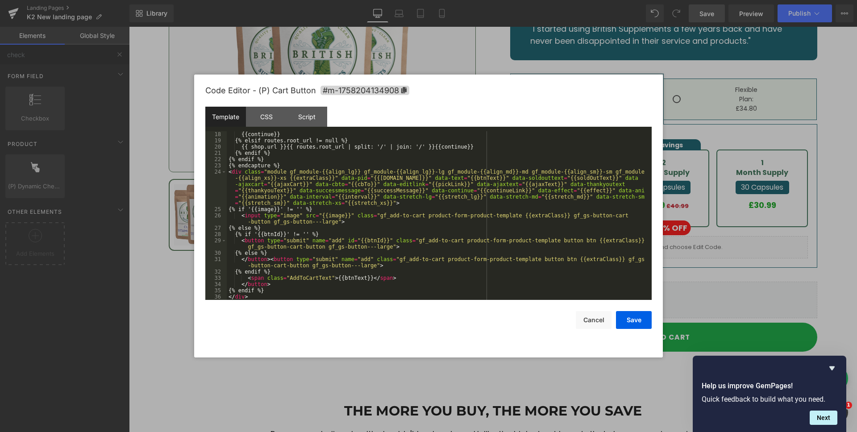
scroll to position [0, 0]
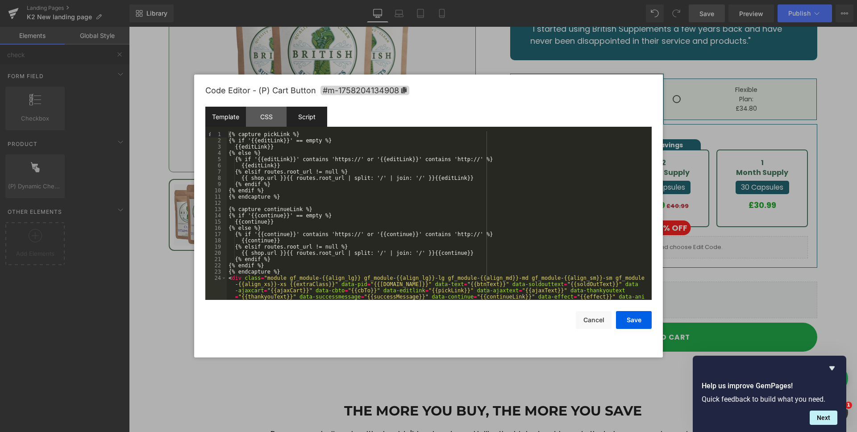
click at [311, 118] on div "Script" at bounding box center [307, 117] width 41 height 20
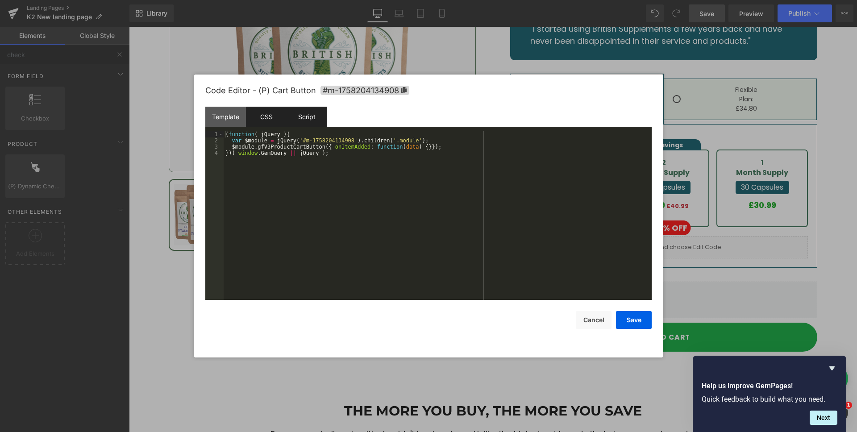
click at [262, 116] on div "CSS" at bounding box center [266, 117] width 41 height 20
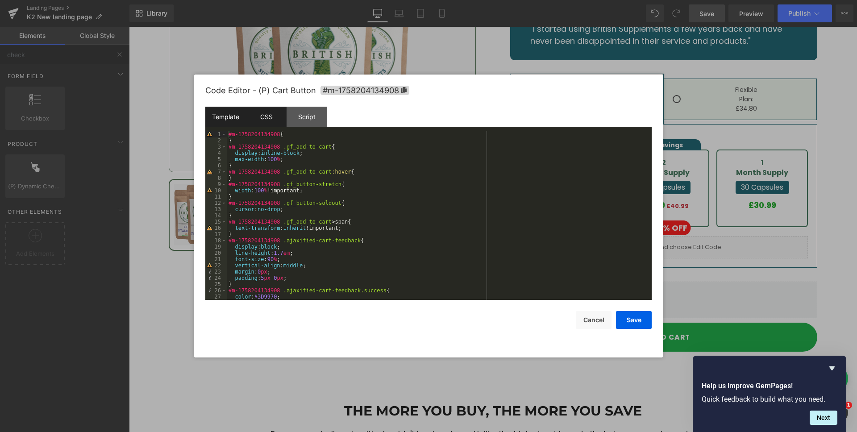
click at [223, 116] on div "Template" at bounding box center [225, 117] width 41 height 20
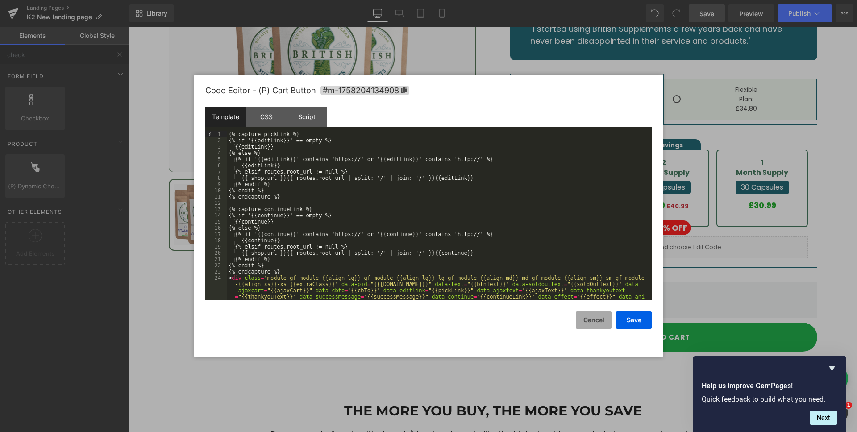
click at [592, 323] on button "Cancel" at bounding box center [594, 320] width 36 height 18
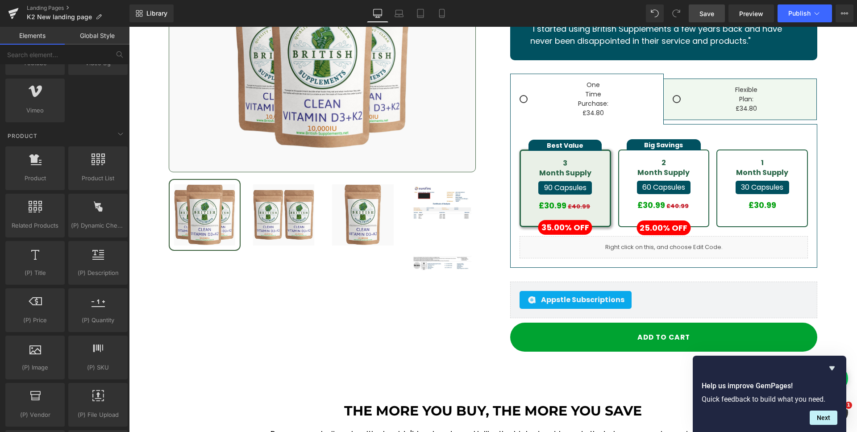
scroll to position [699, 0]
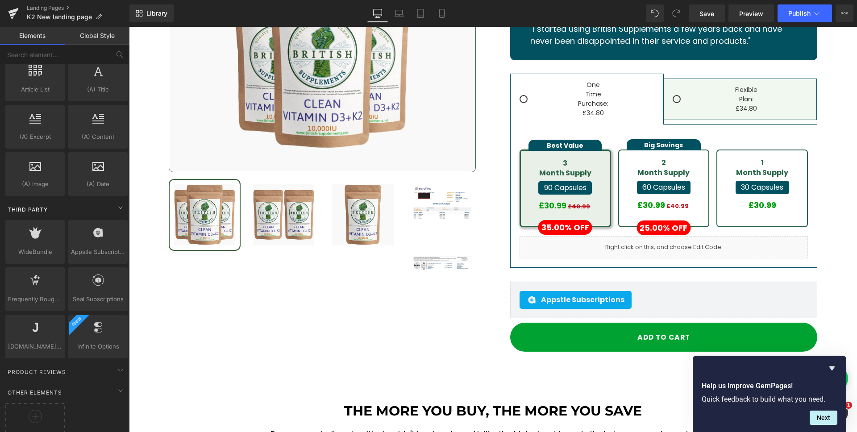
scroll to position [1743, 0]
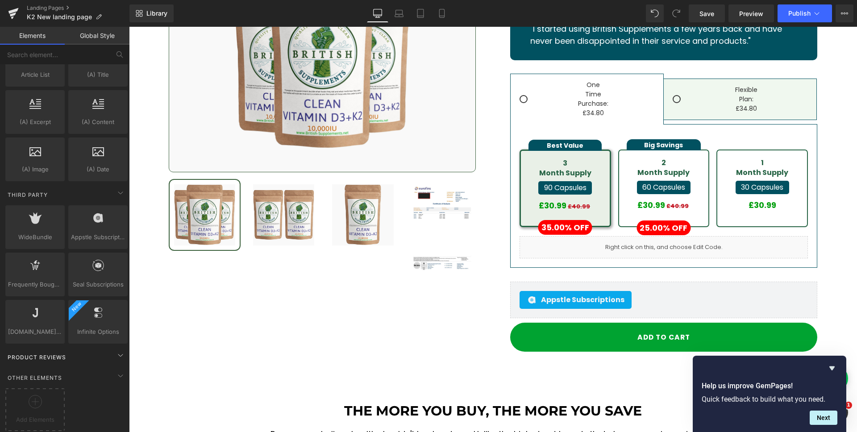
click at [108, 348] on div "Product Reviews" at bounding box center [67, 357] width 126 height 18
click at [84, 353] on div "Product Reviews" at bounding box center [67, 357] width 126 height 18
click at [81, 369] on div "Other Elements" at bounding box center [67, 378] width 126 height 18
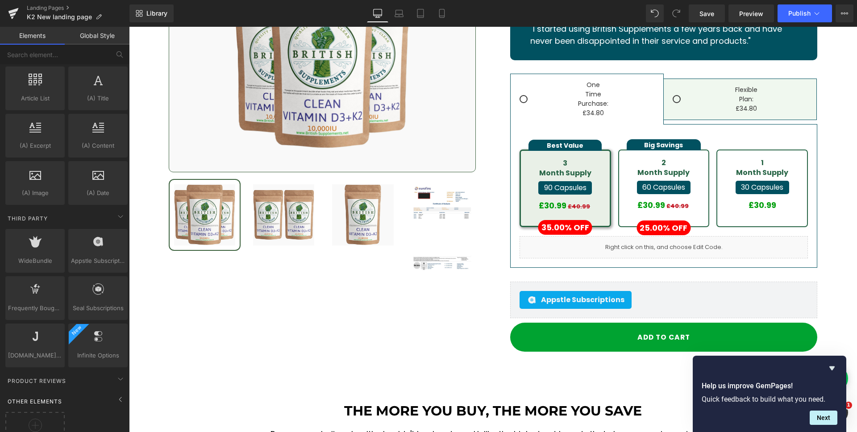
scroll to position [1697, 0]
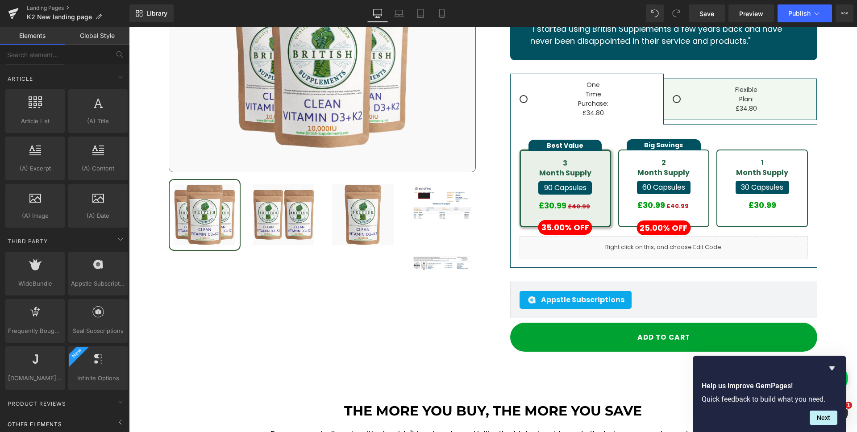
click at [90, 419] on div "Other Elements" at bounding box center [67, 424] width 126 height 18
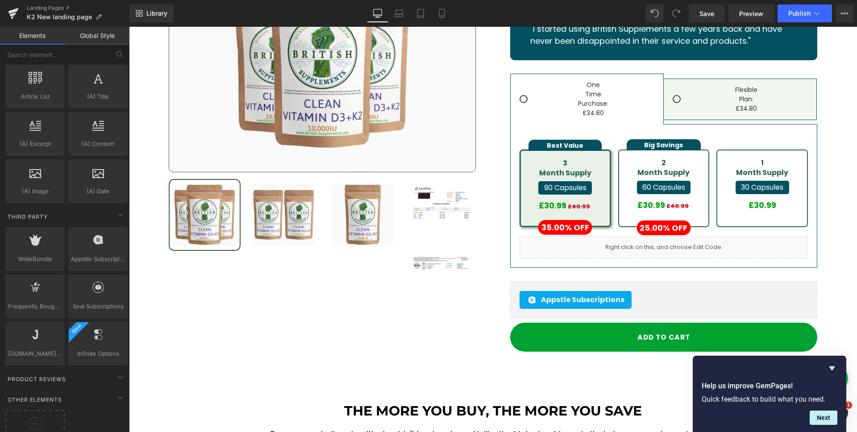
scroll to position [1743, 0]
